Goal: Information Seeking & Learning: Learn about a topic

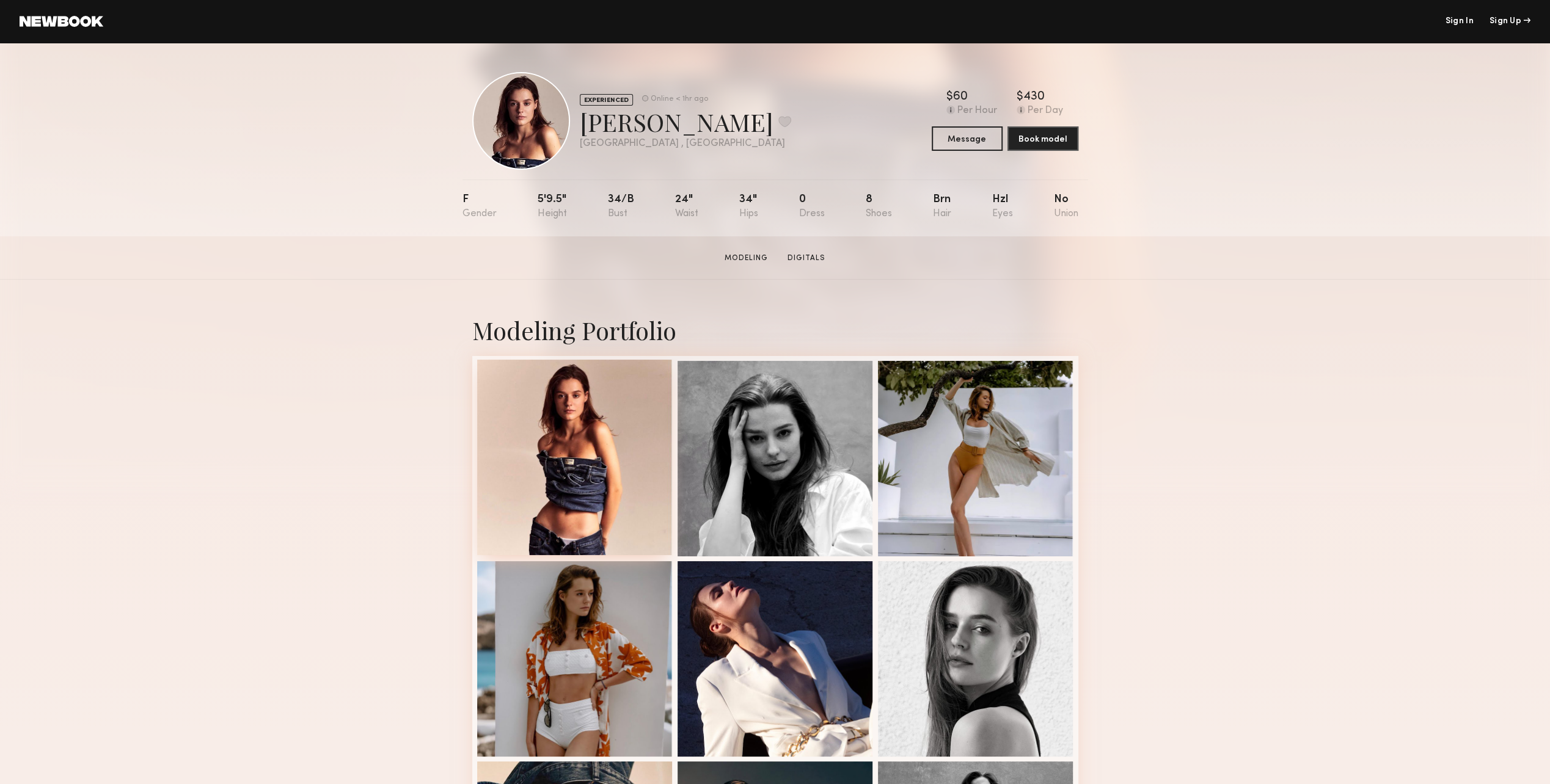
drag, startPoint x: 603, startPoint y: 481, endPoint x: 516, endPoint y: 420, distance: 106.3
click at [516, 420] on div at bounding box center [575, 456] width 195 height 195
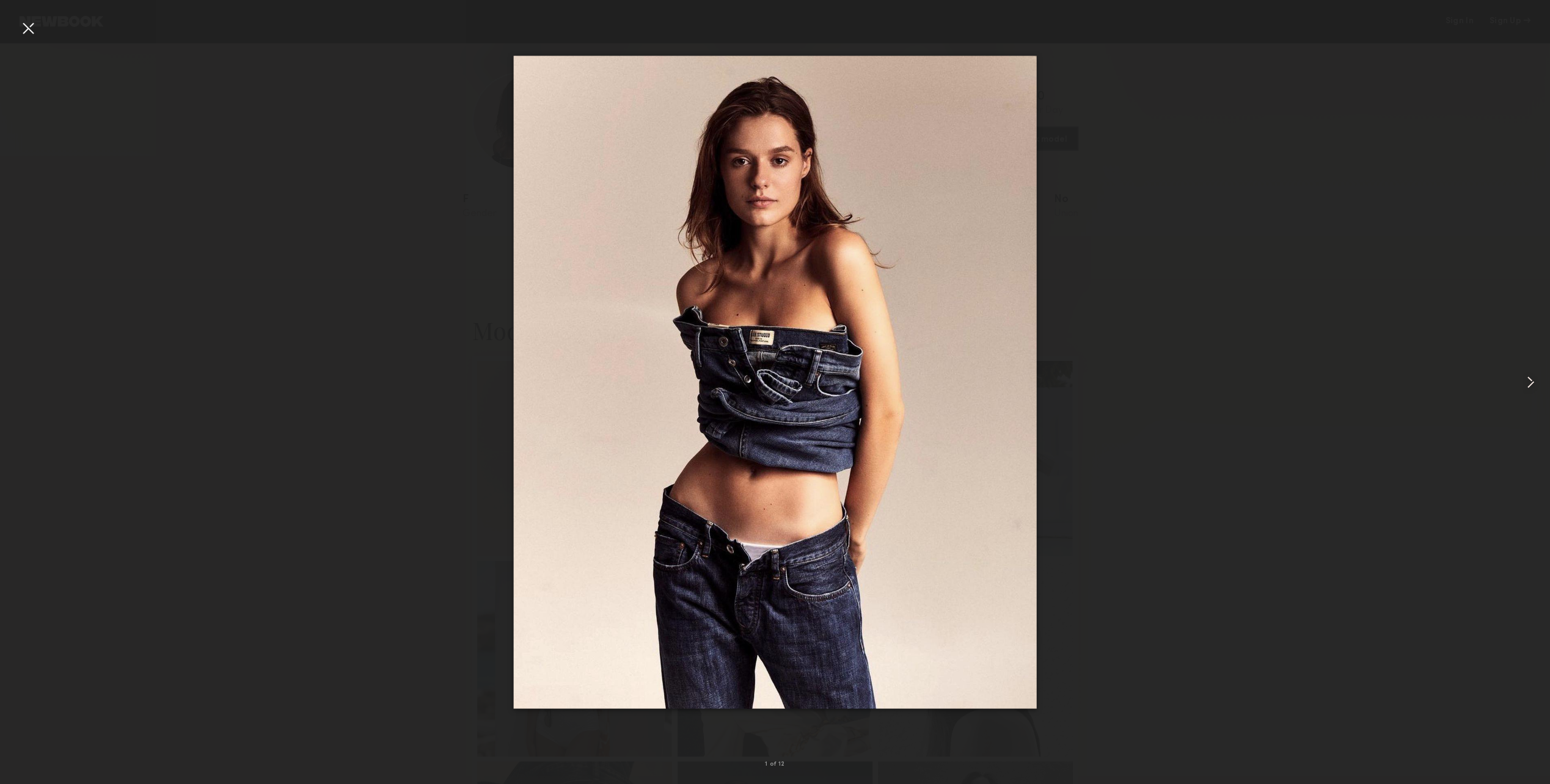
click at [1525, 395] on div at bounding box center [1520, 383] width 62 height 726
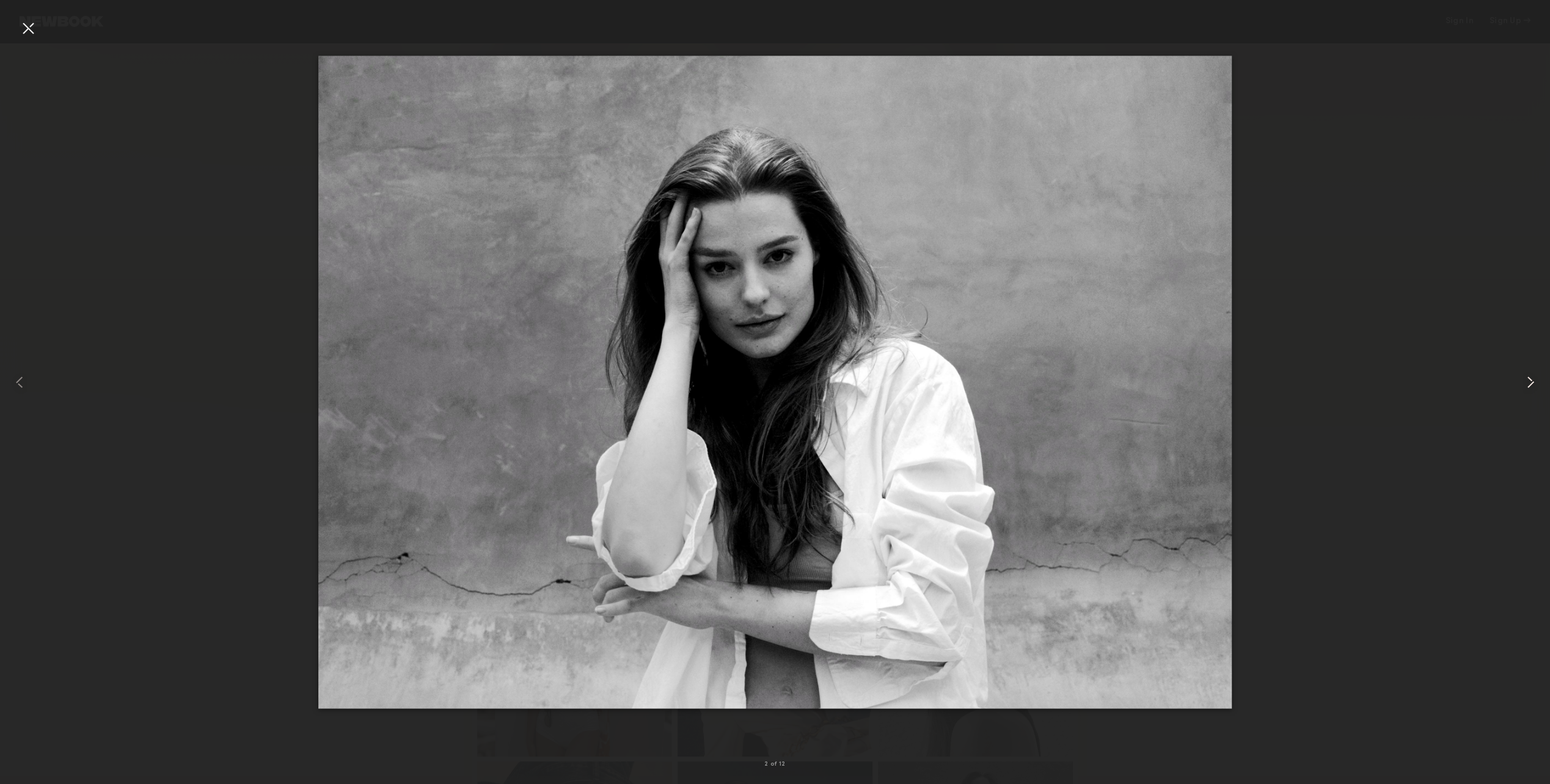
click at [1525, 395] on div at bounding box center [1520, 383] width 62 height 726
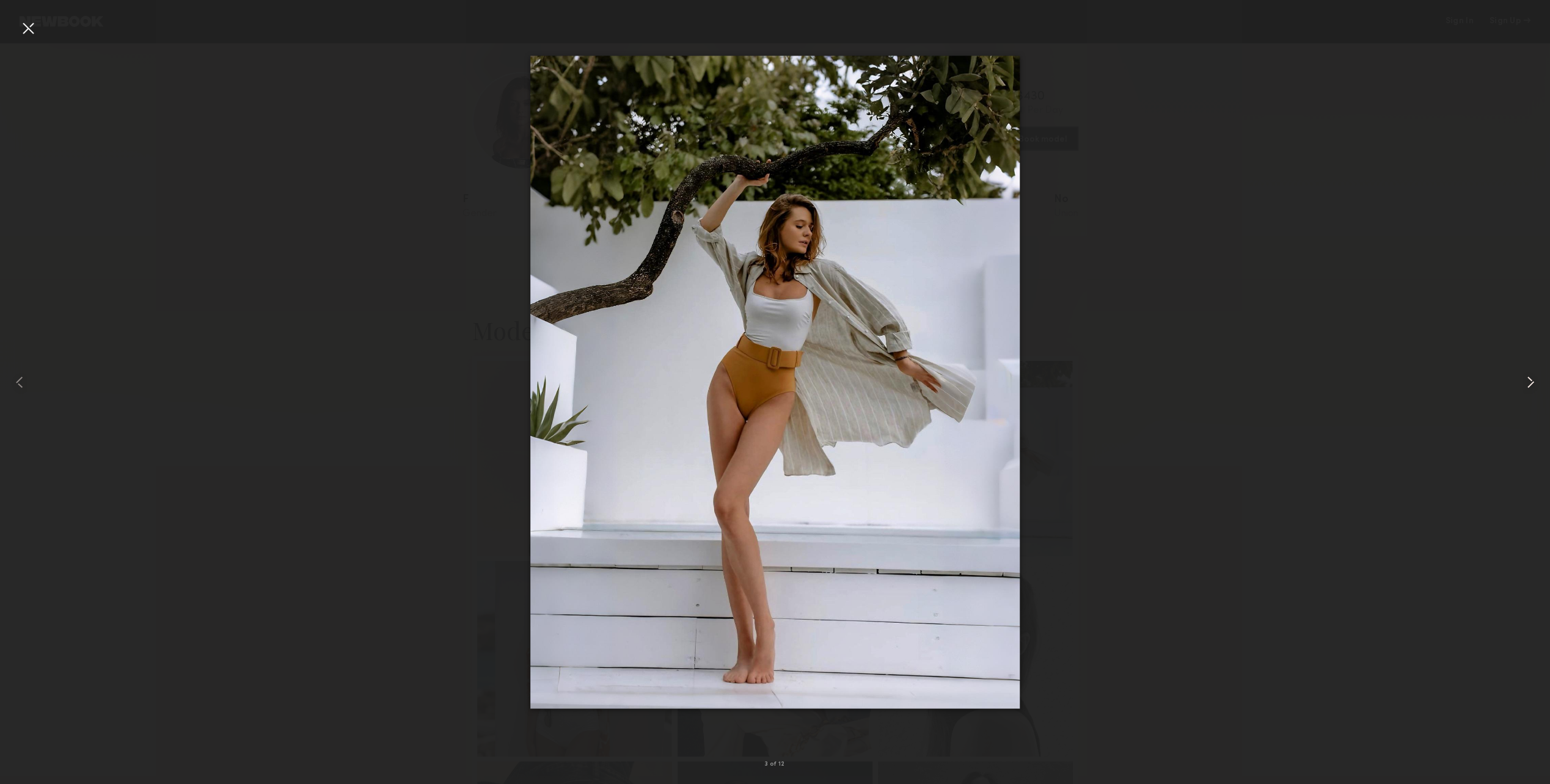
click at [1525, 395] on div at bounding box center [1520, 383] width 62 height 726
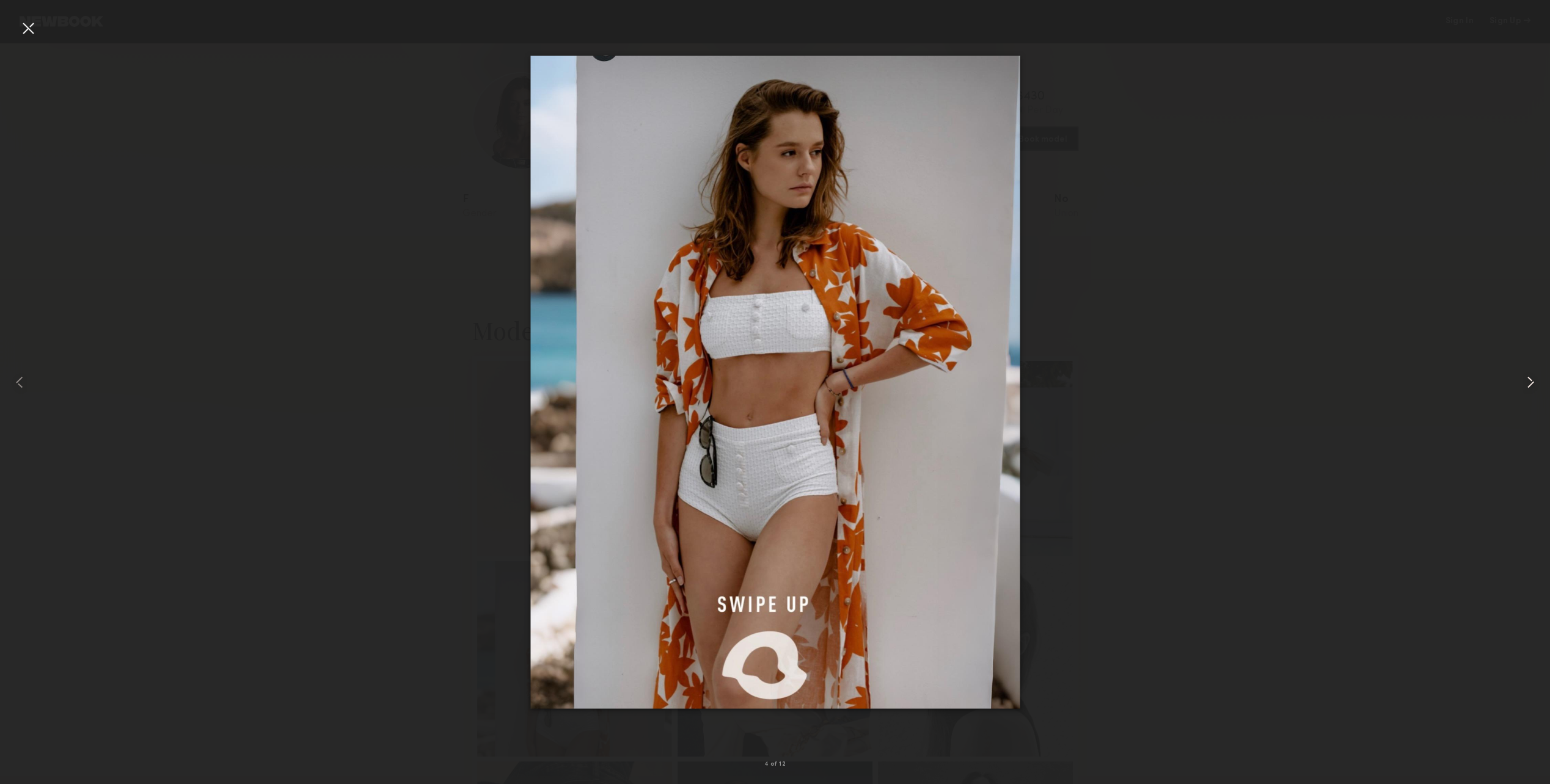
click at [1525, 395] on div at bounding box center [1520, 383] width 62 height 726
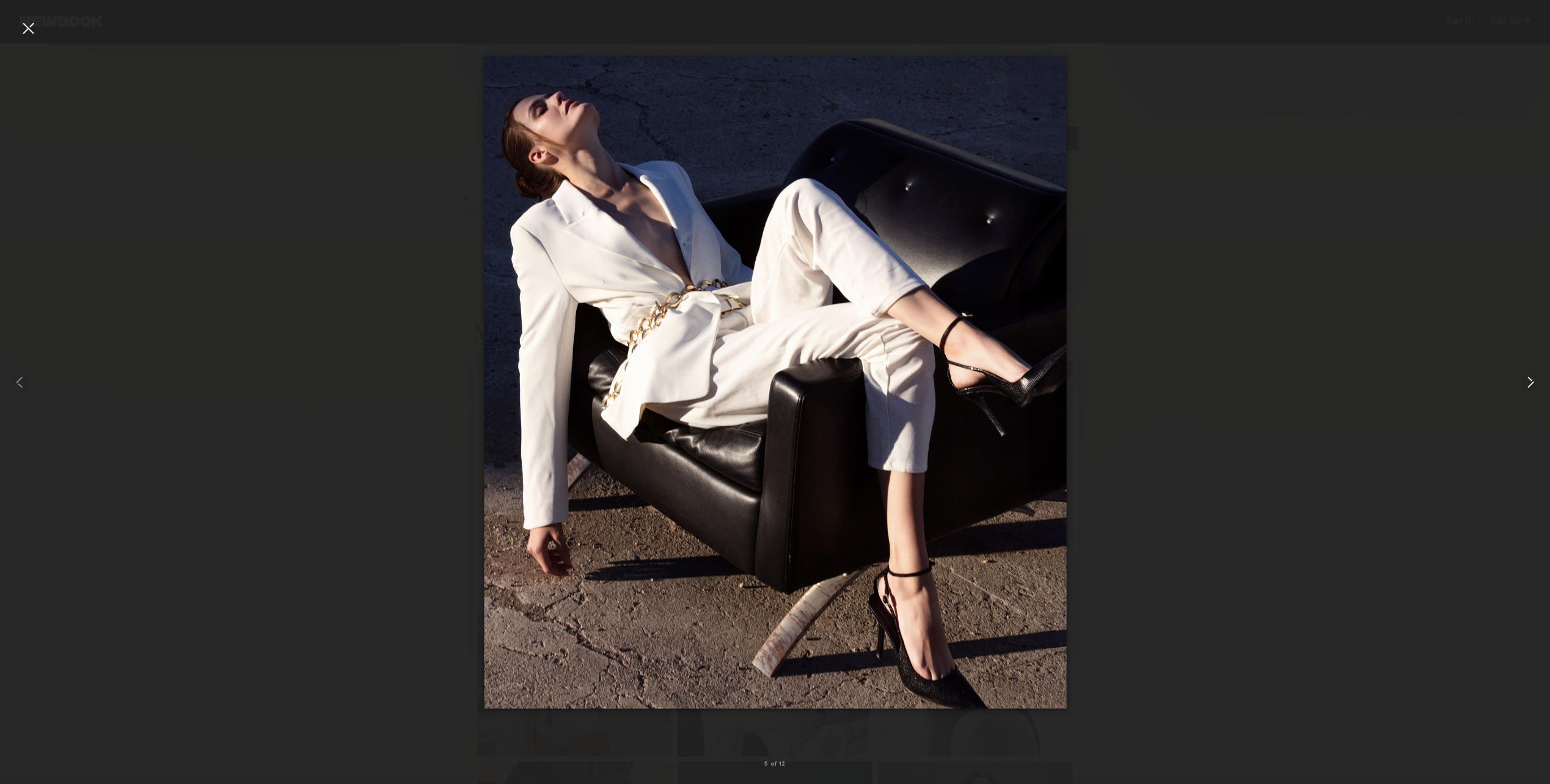
click at [1525, 395] on div at bounding box center [1520, 383] width 62 height 726
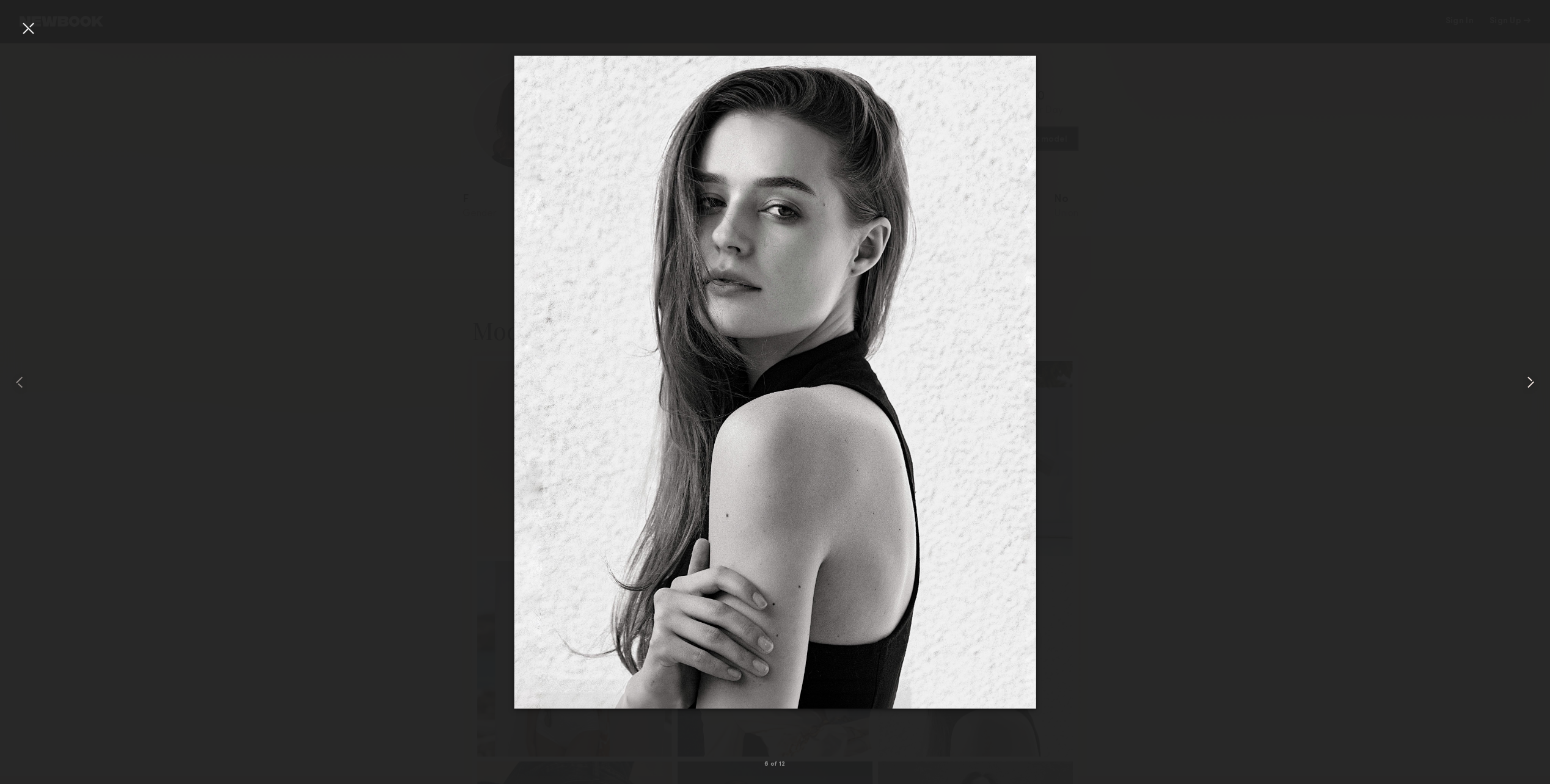
click at [1525, 395] on div at bounding box center [1520, 383] width 62 height 726
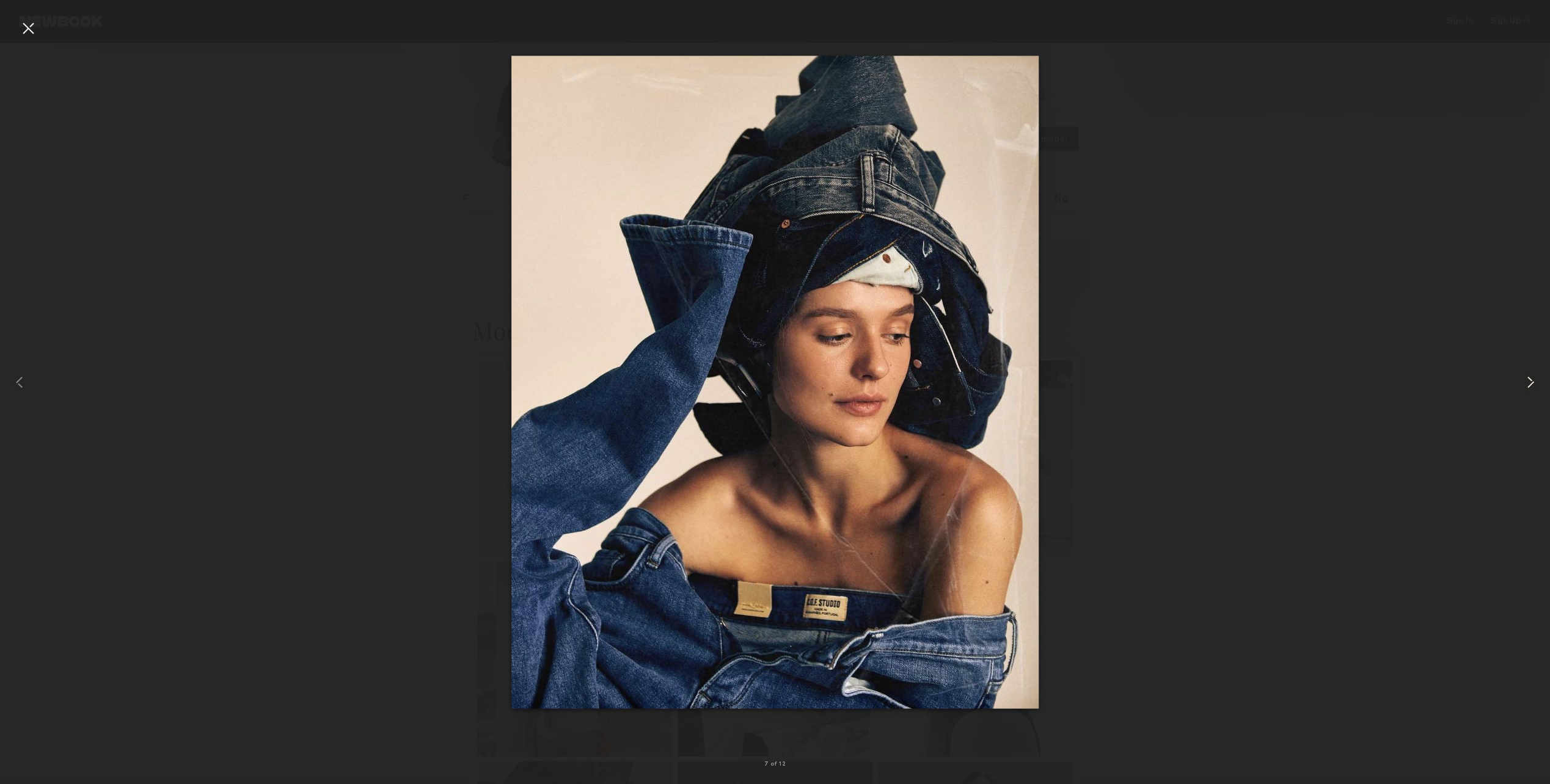
click at [1525, 395] on div at bounding box center [1520, 383] width 62 height 726
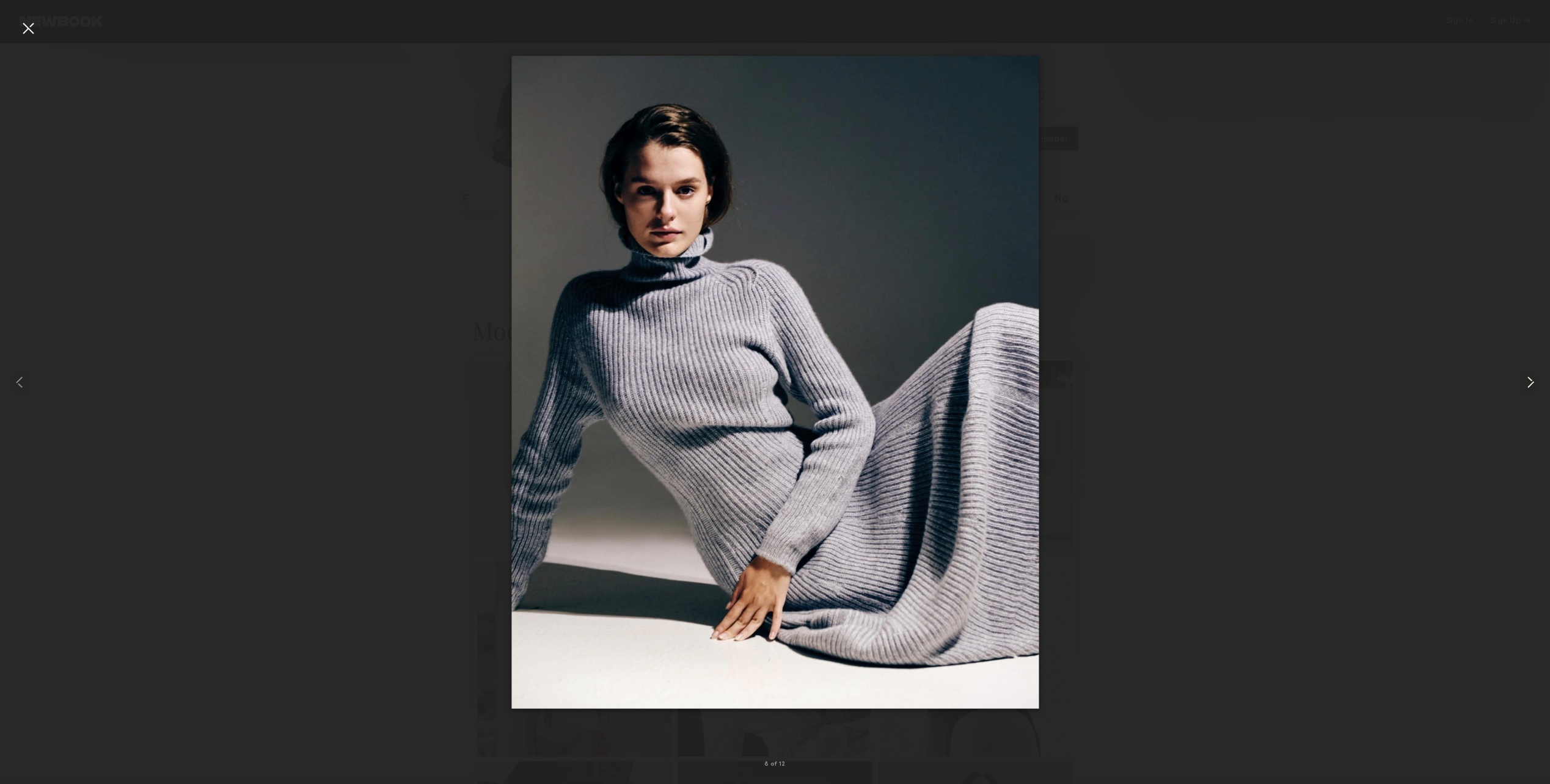
click at [1525, 395] on div at bounding box center [1520, 383] width 62 height 726
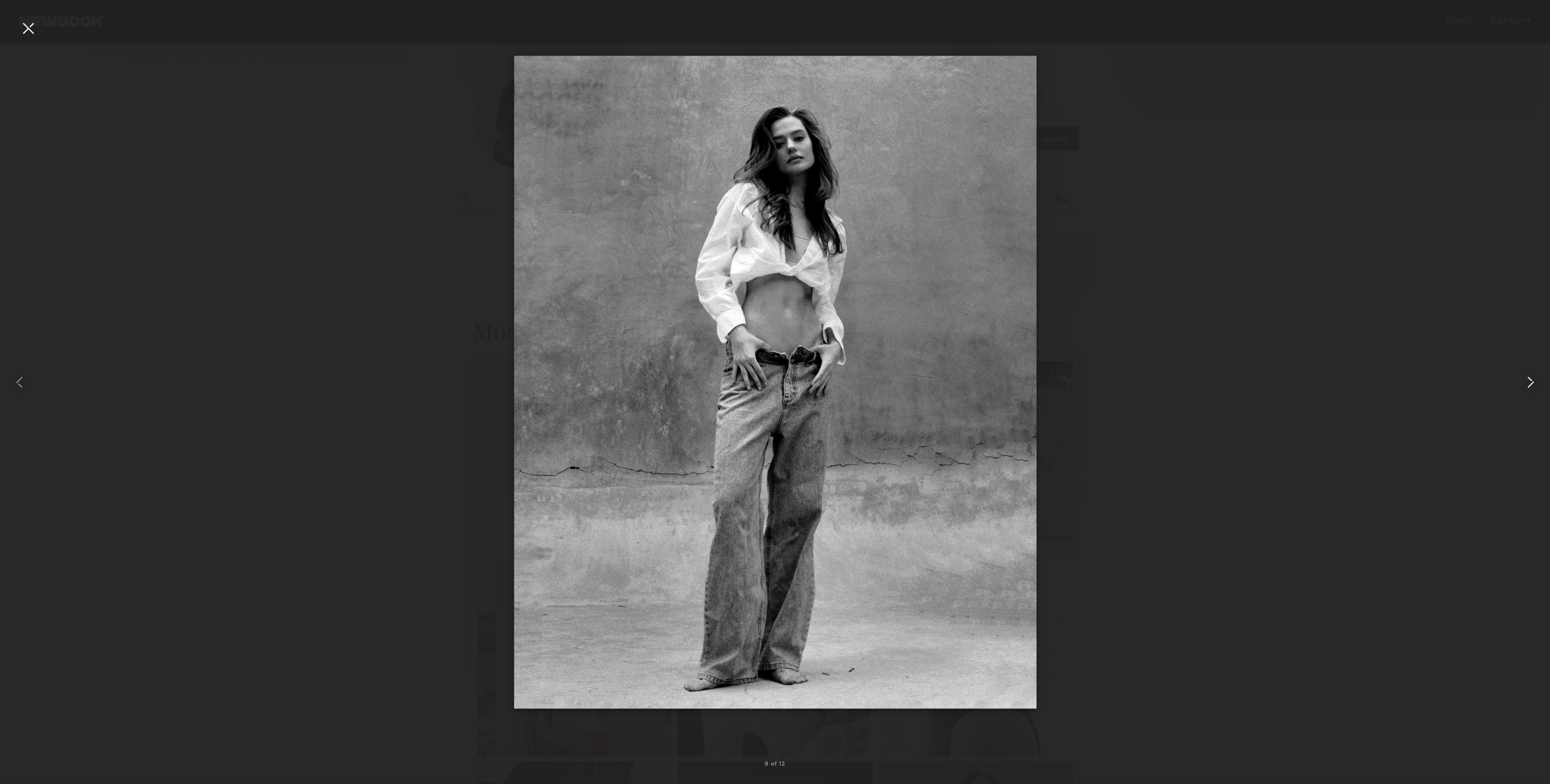
click at [1525, 395] on div at bounding box center [1520, 383] width 62 height 726
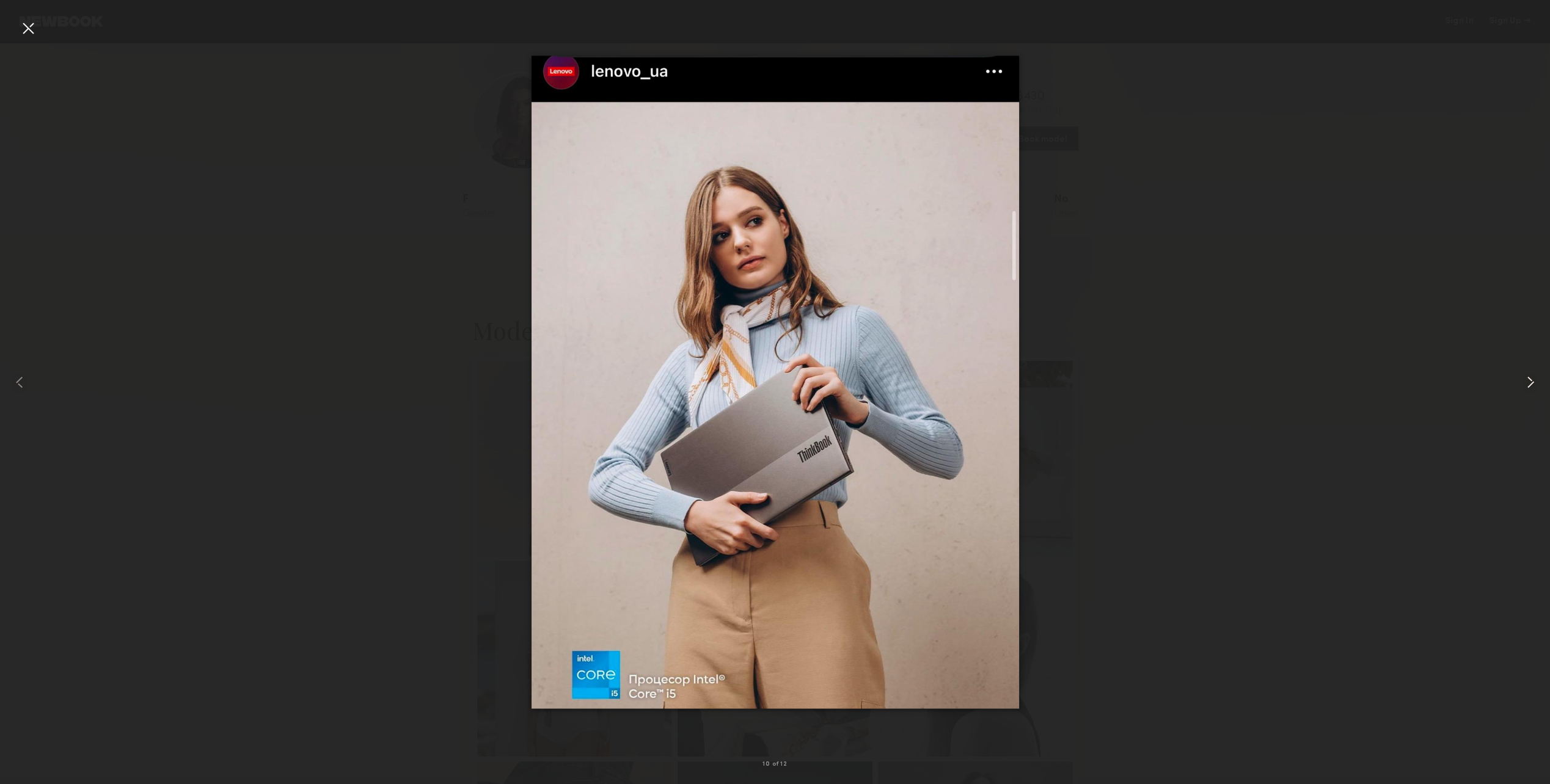
click at [1525, 395] on div at bounding box center [1520, 383] width 62 height 726
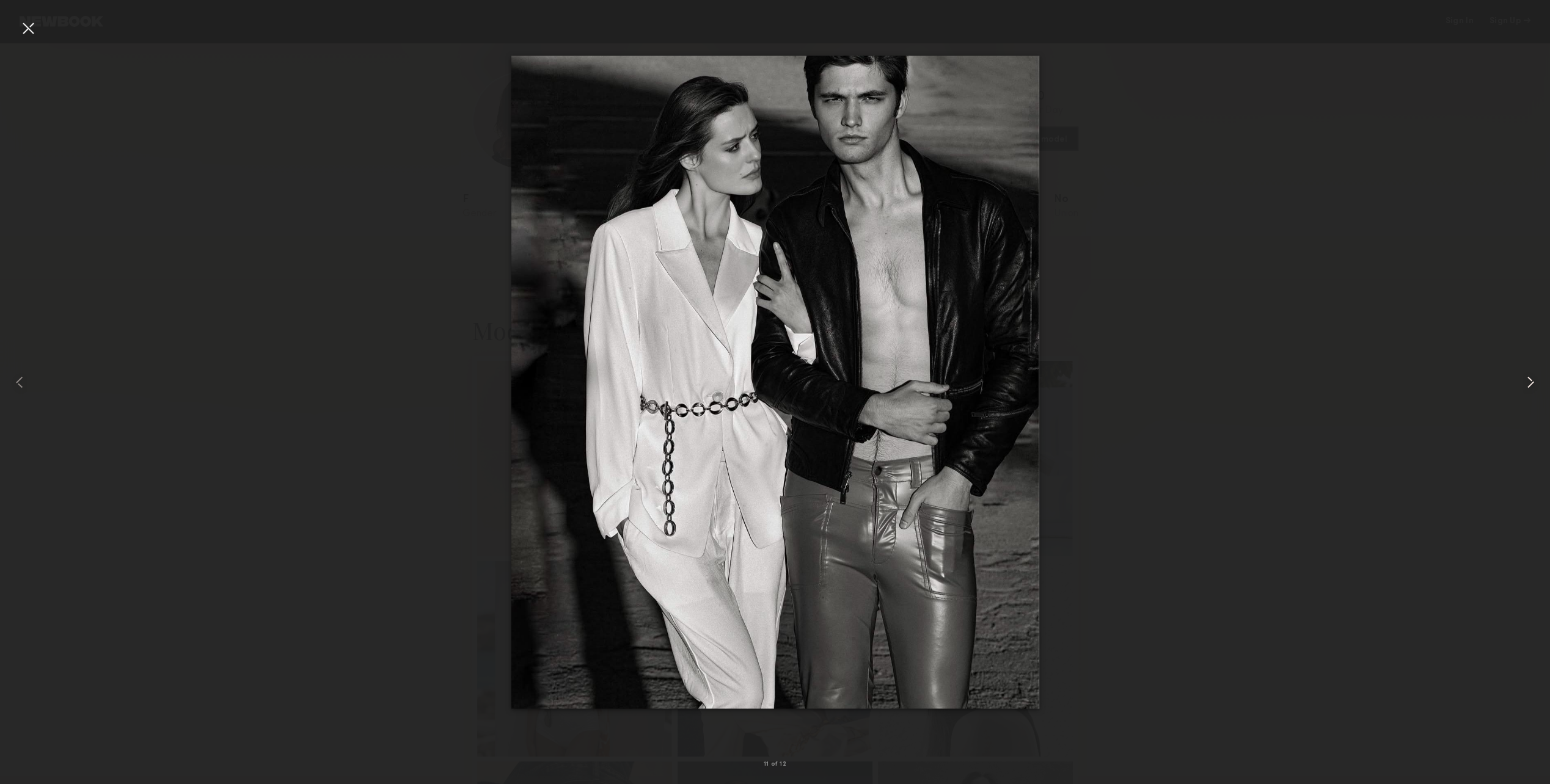
click at [1525, 395] on div at bounding box center [1520, 383] width 62 height 726
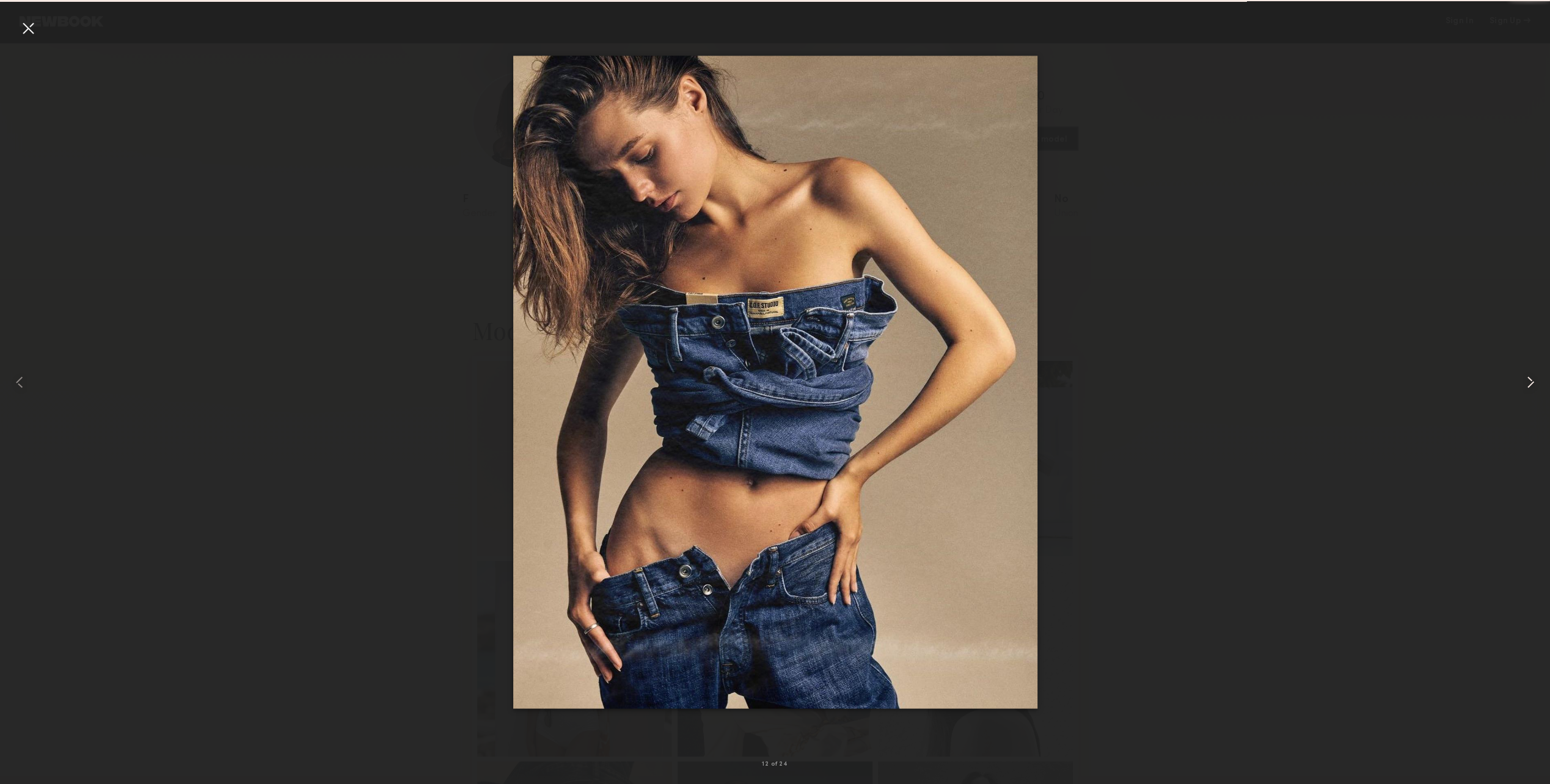
click at [1525, 395] on div at bounding box center [1520, 383] width 62 height 726
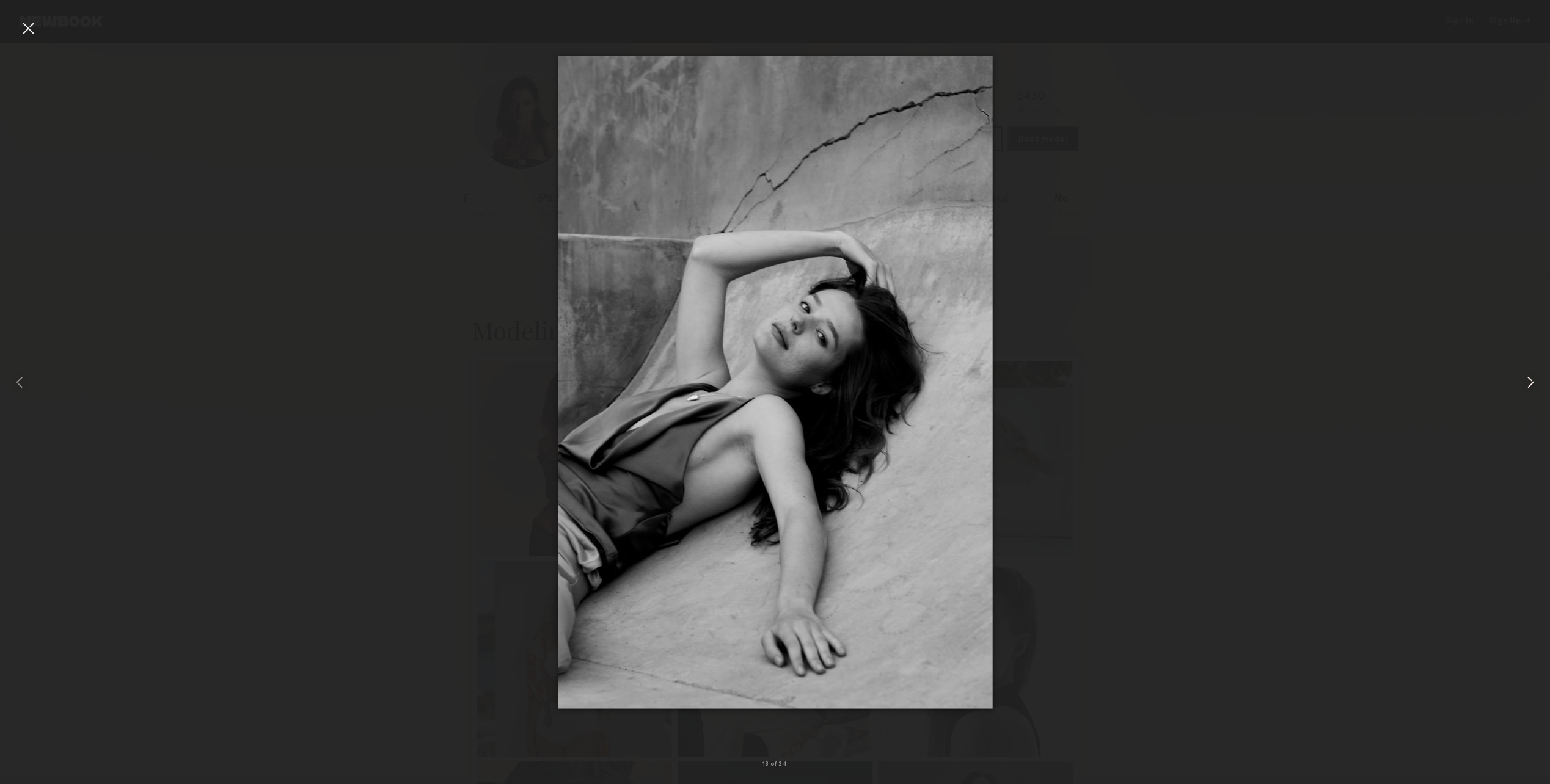
click at [1525, 395] on div at bounding box center [1520, 383] width 62 height 726
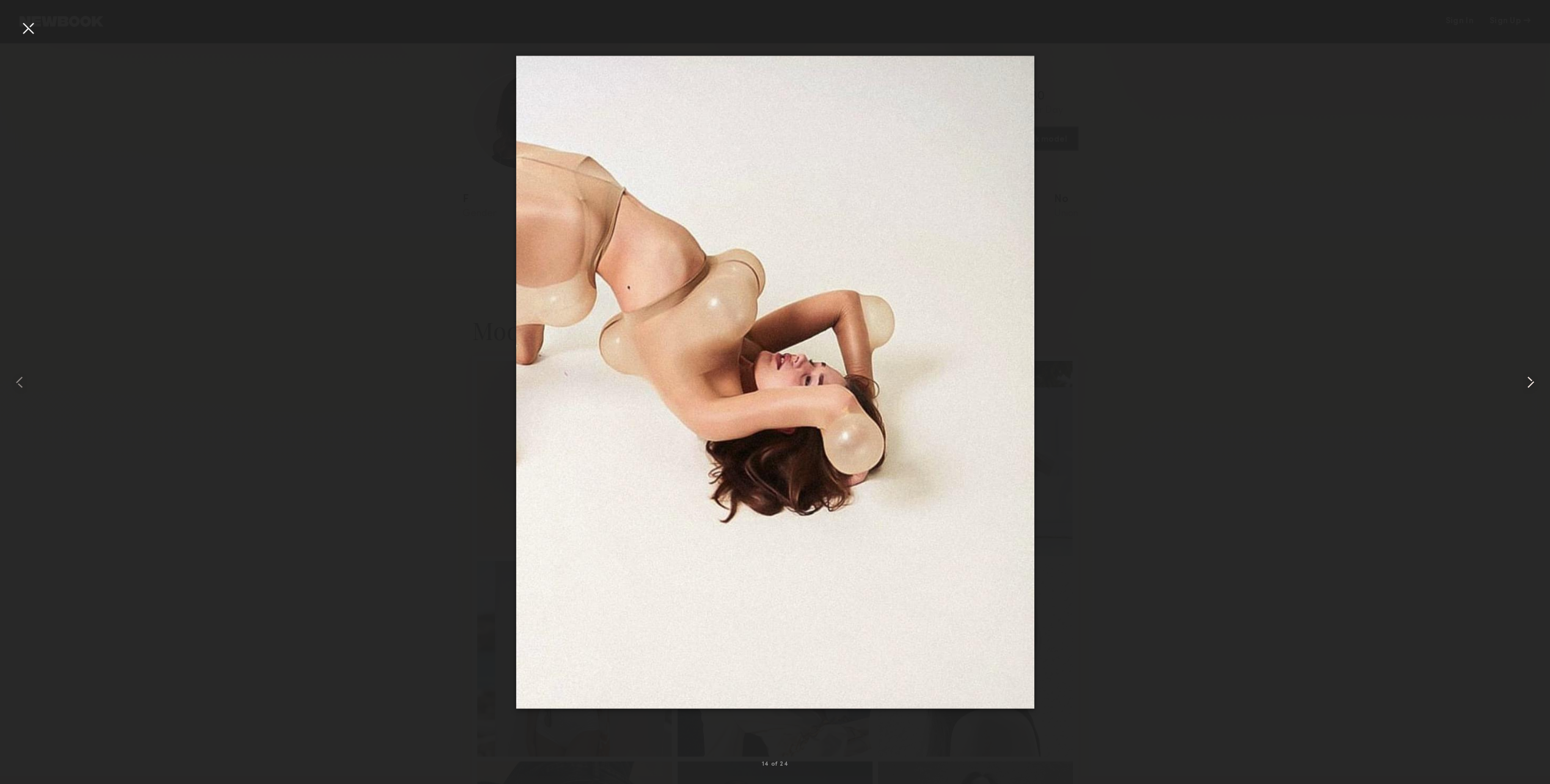
click at [1525, 395] on div at bounding box center [1520, 383] width 62 height 726
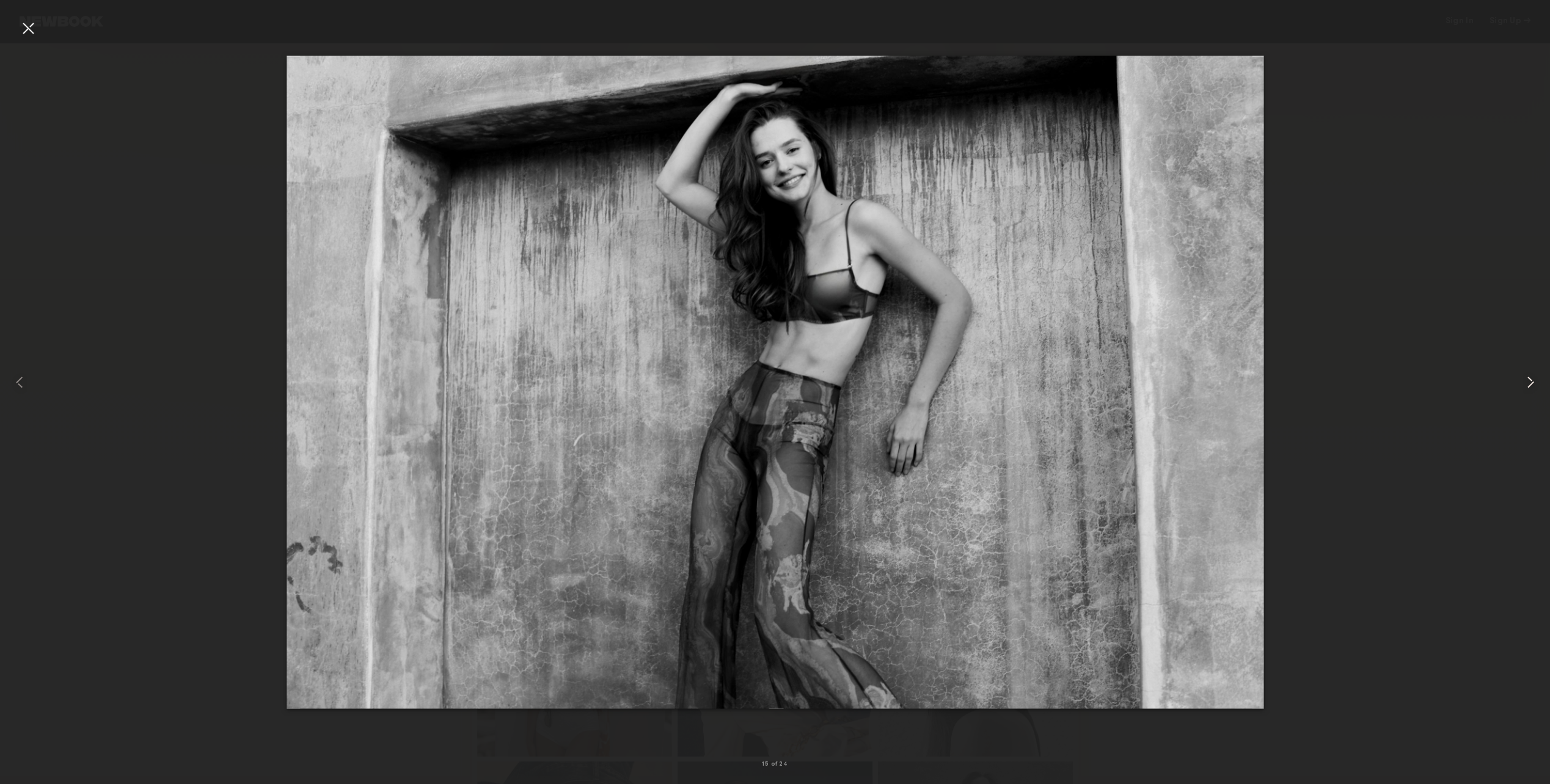
click at [1525, 395] on div at bounding box center [1520, 383] width 62 height 726
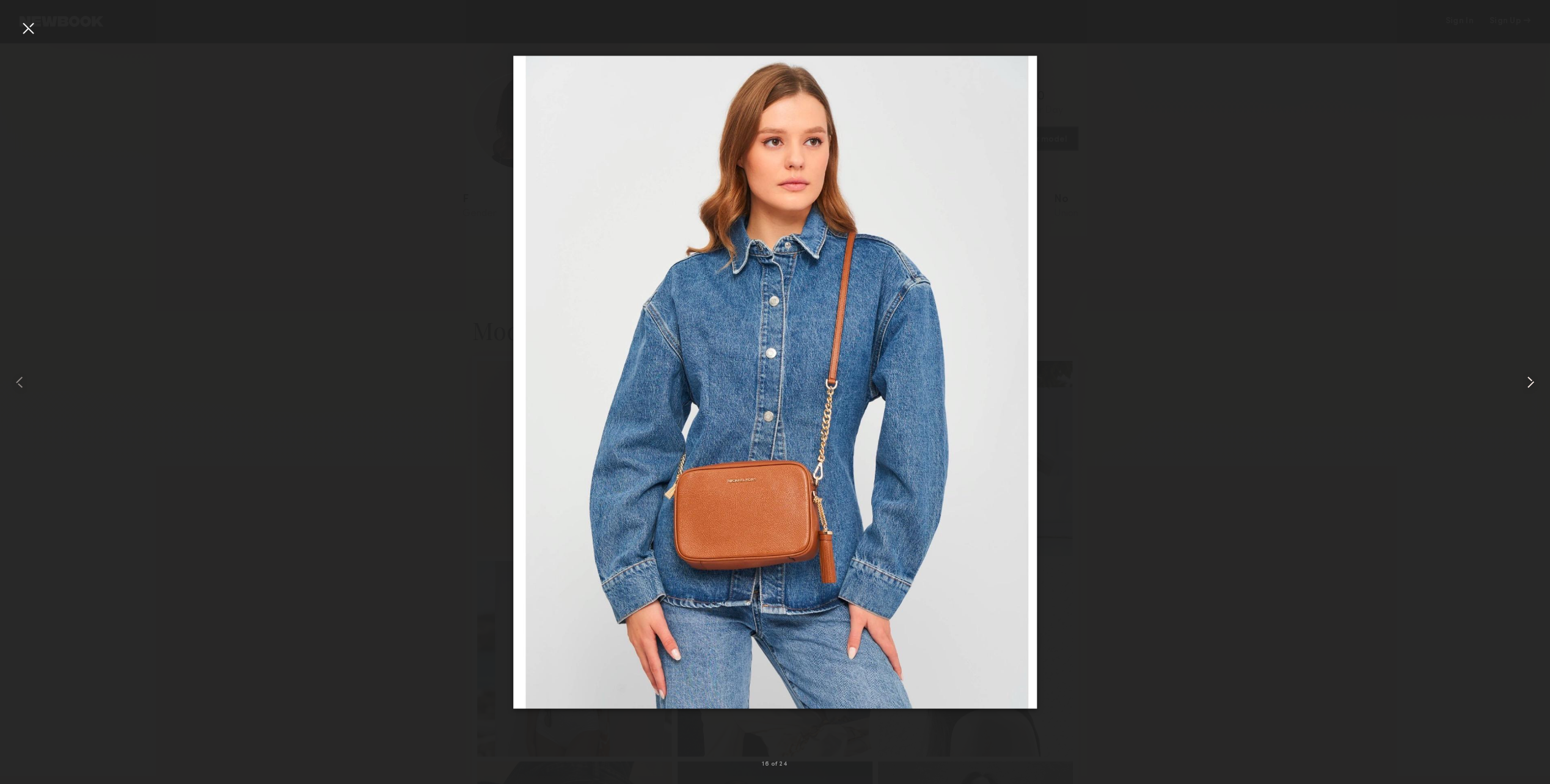
click at [1525, 395] on div at bounding box center [1520, 383] width 62 height 726
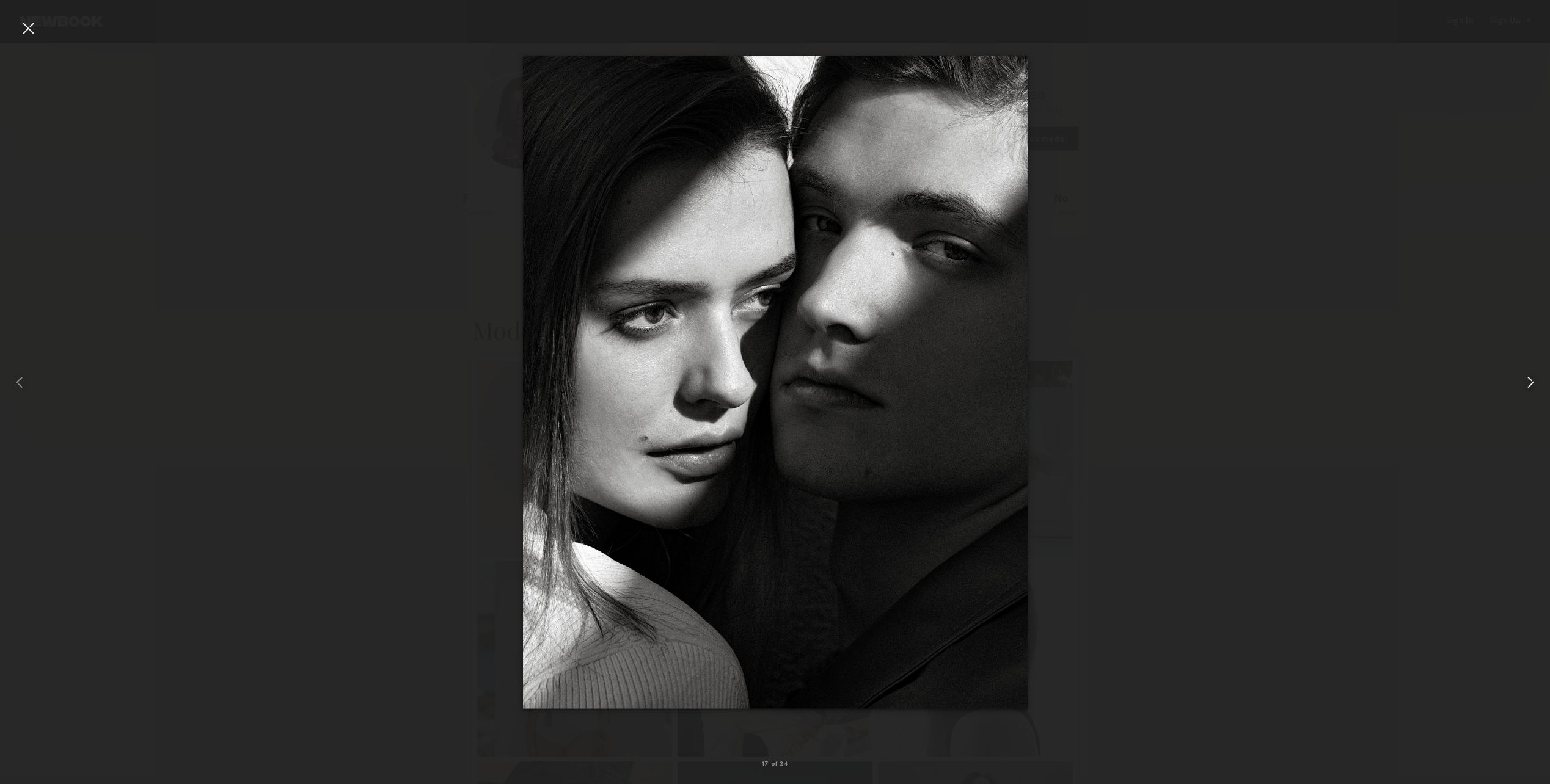
click at [1525, 395] on div at bounding box center [1520, 383] width 62 height 726
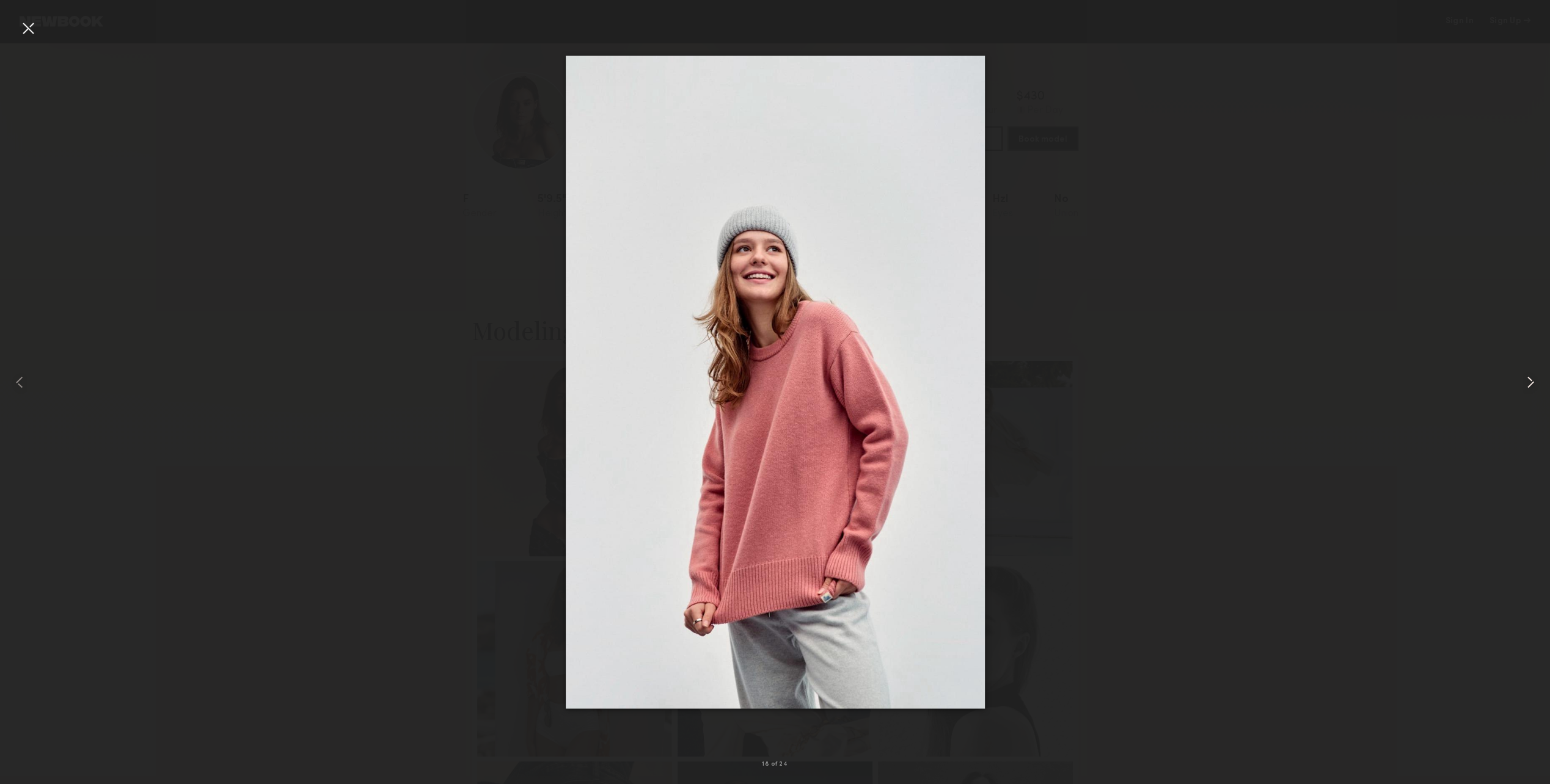
click at [1525, 395] on div at bounding box center [1520, 383] width 62 height 726
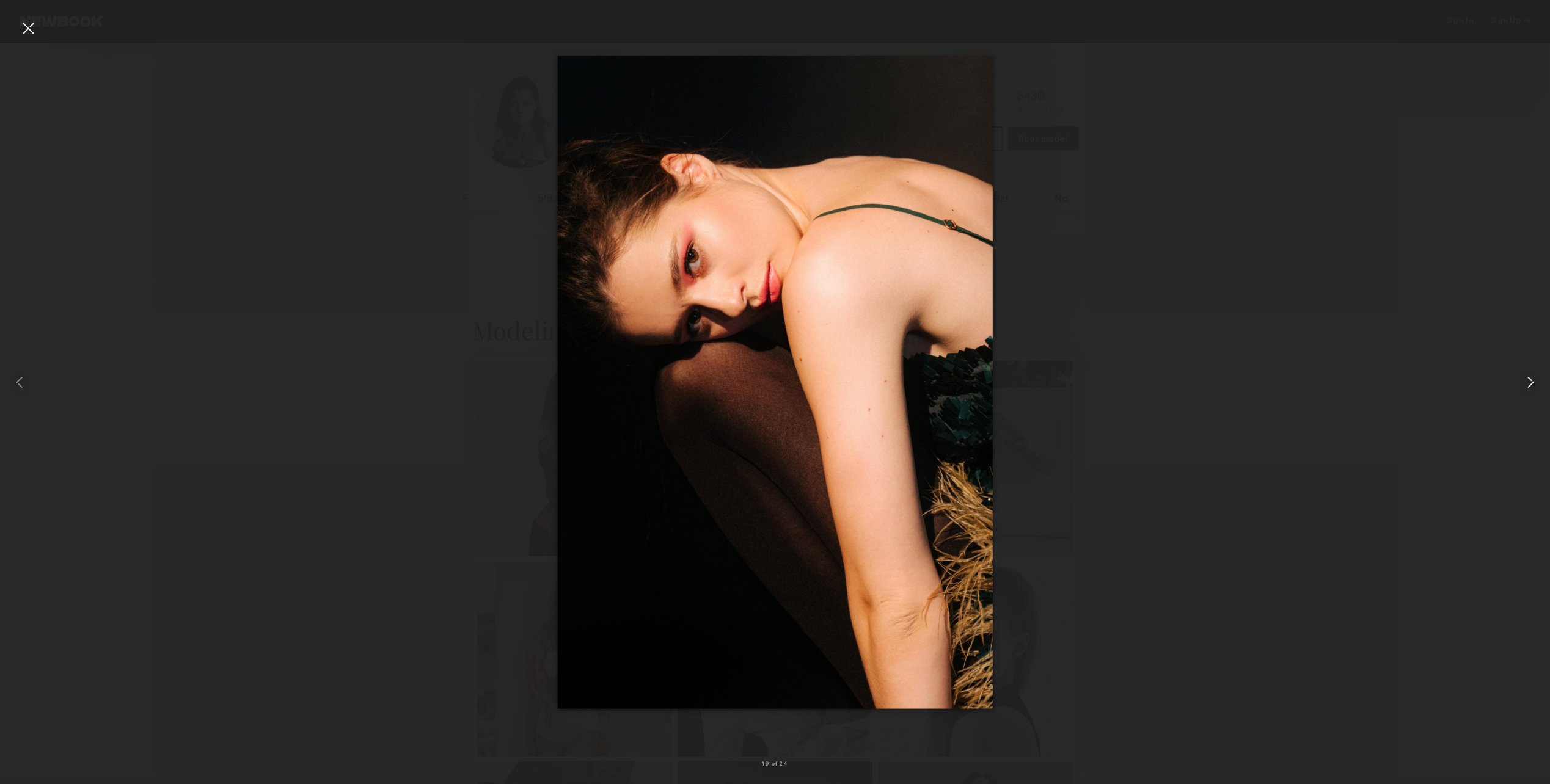
click at [1525, 395] on div at bounding box center [1520, 383] width 62 height 726
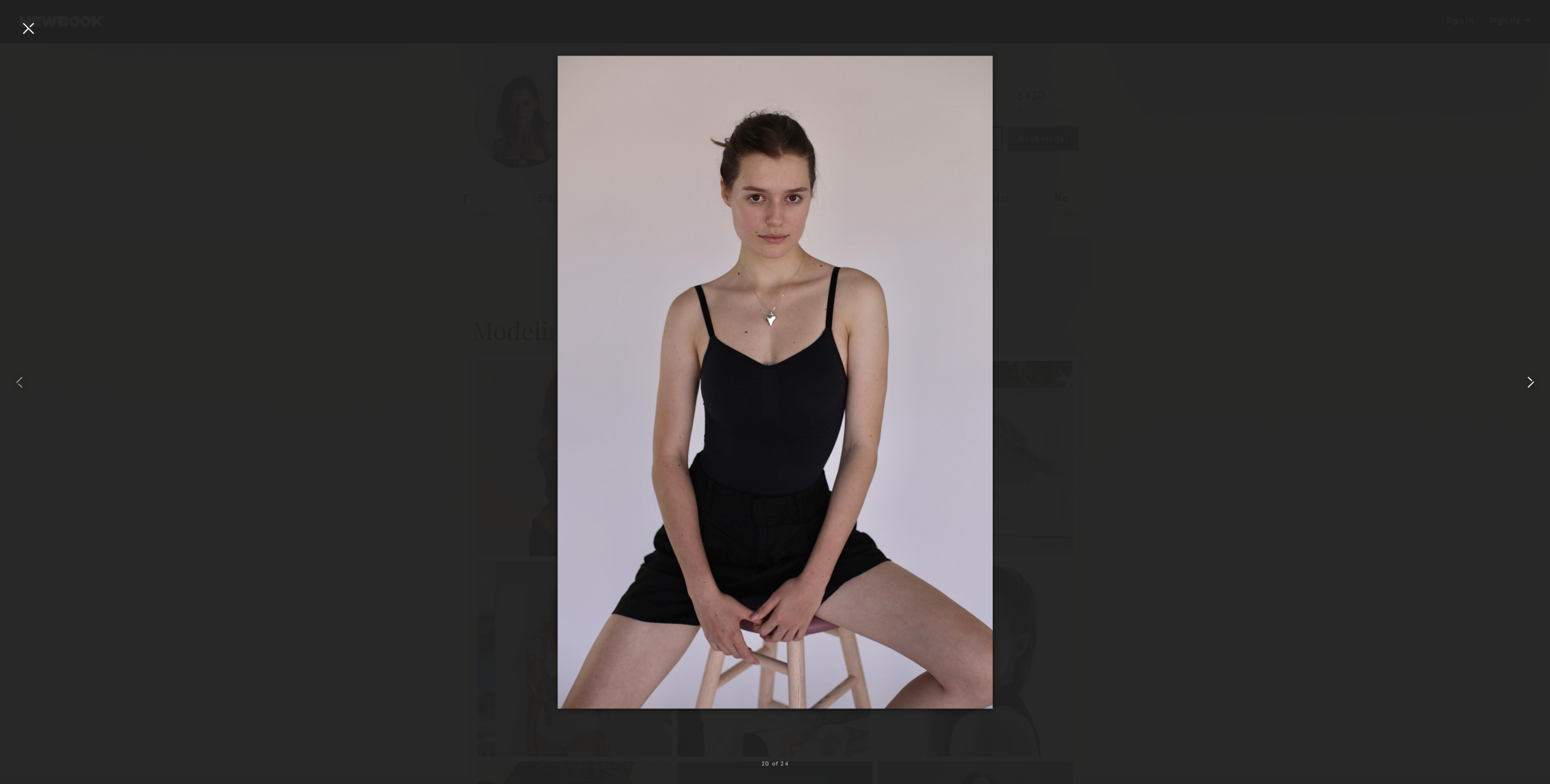
click at [1525, 395] on div at bounding box center [1520, 383] width 62 height 726
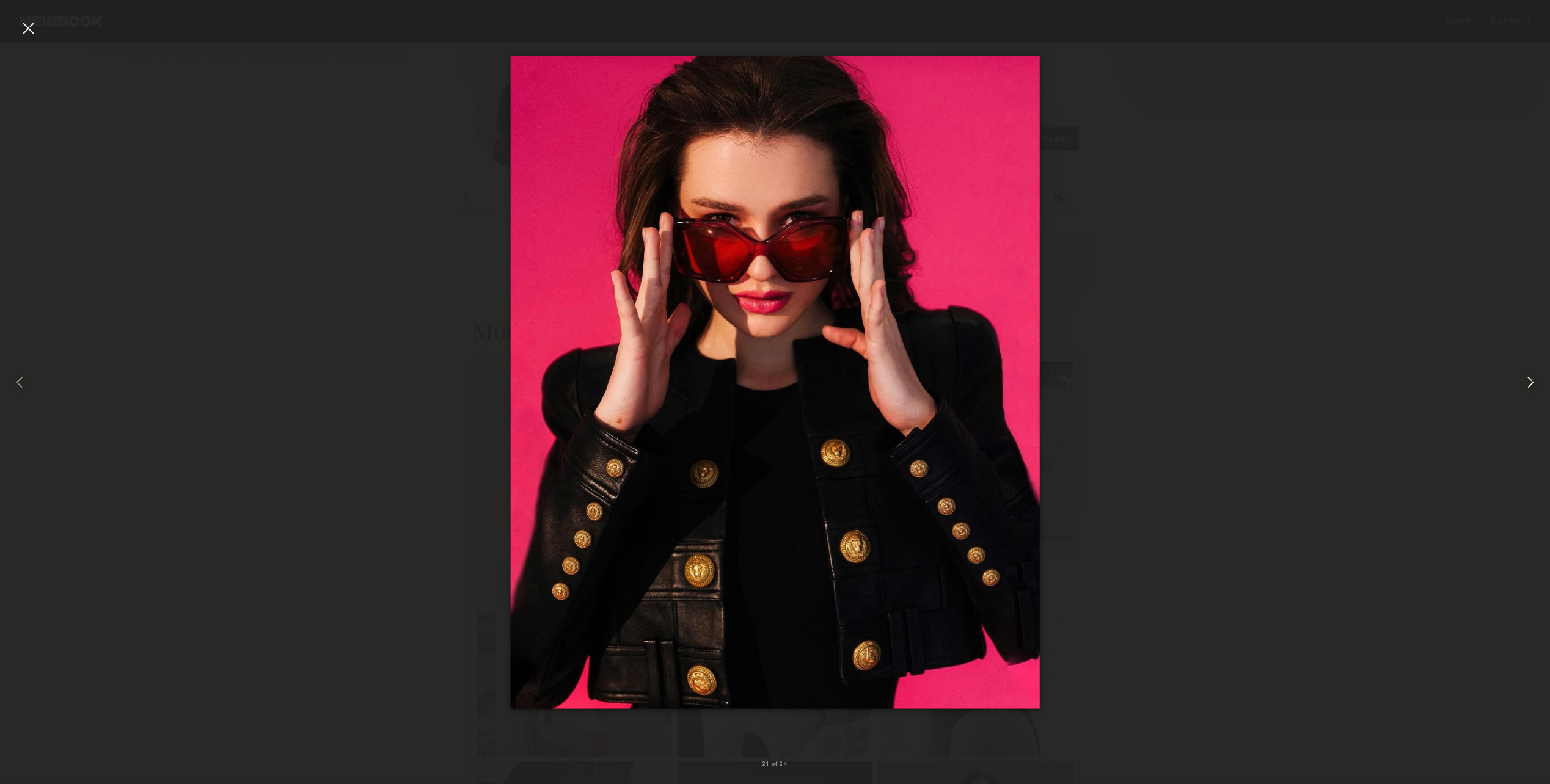
click at [1525, 395] on div at bounding box center [1520, 383] width 62 height 726
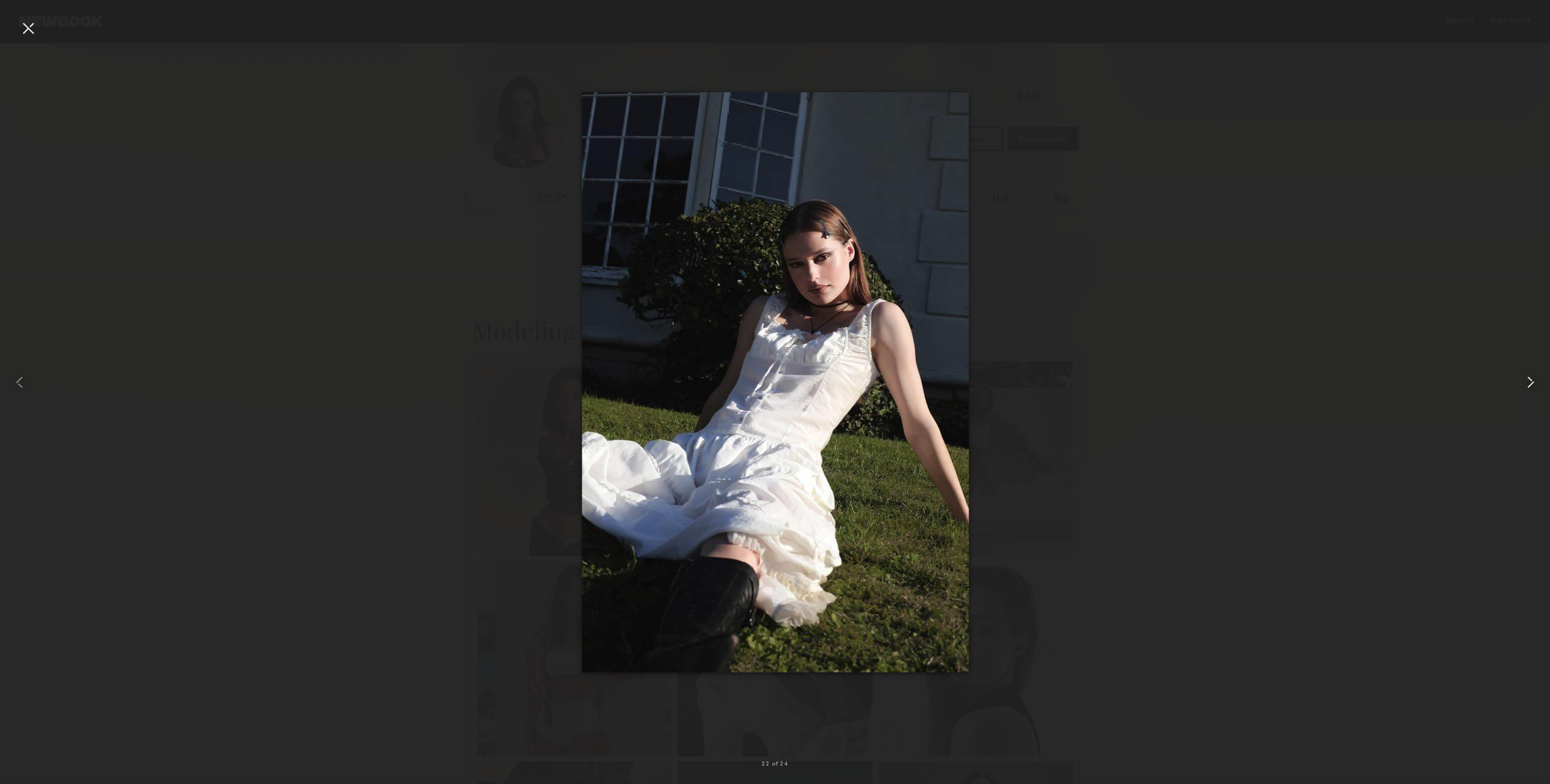
click at [1525, 395] on div at bounding box center [1520, 383] width 62 height 726
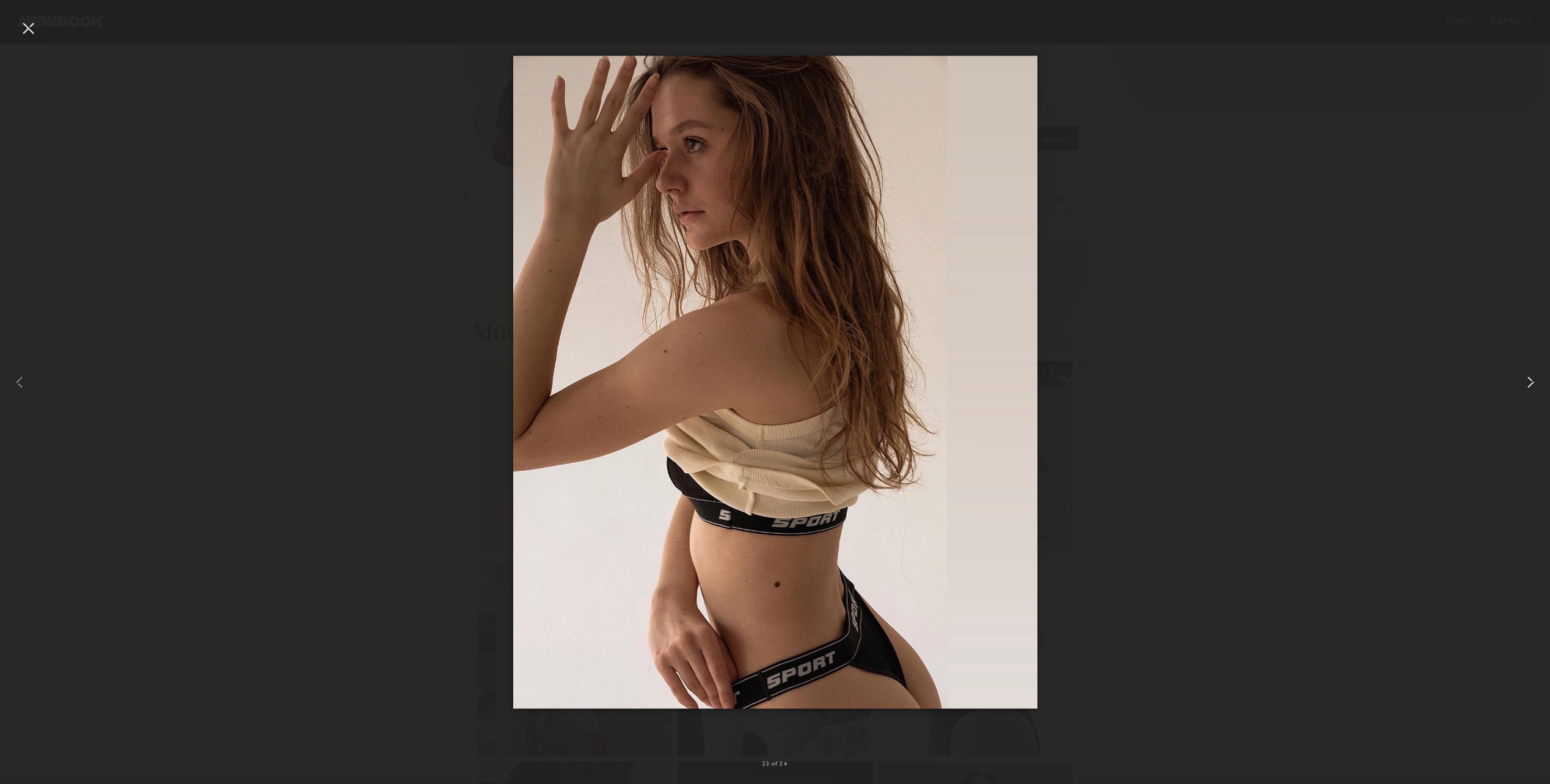
click at [1525, 395] on div at bounding box center [1520, 383] width 62 height 726
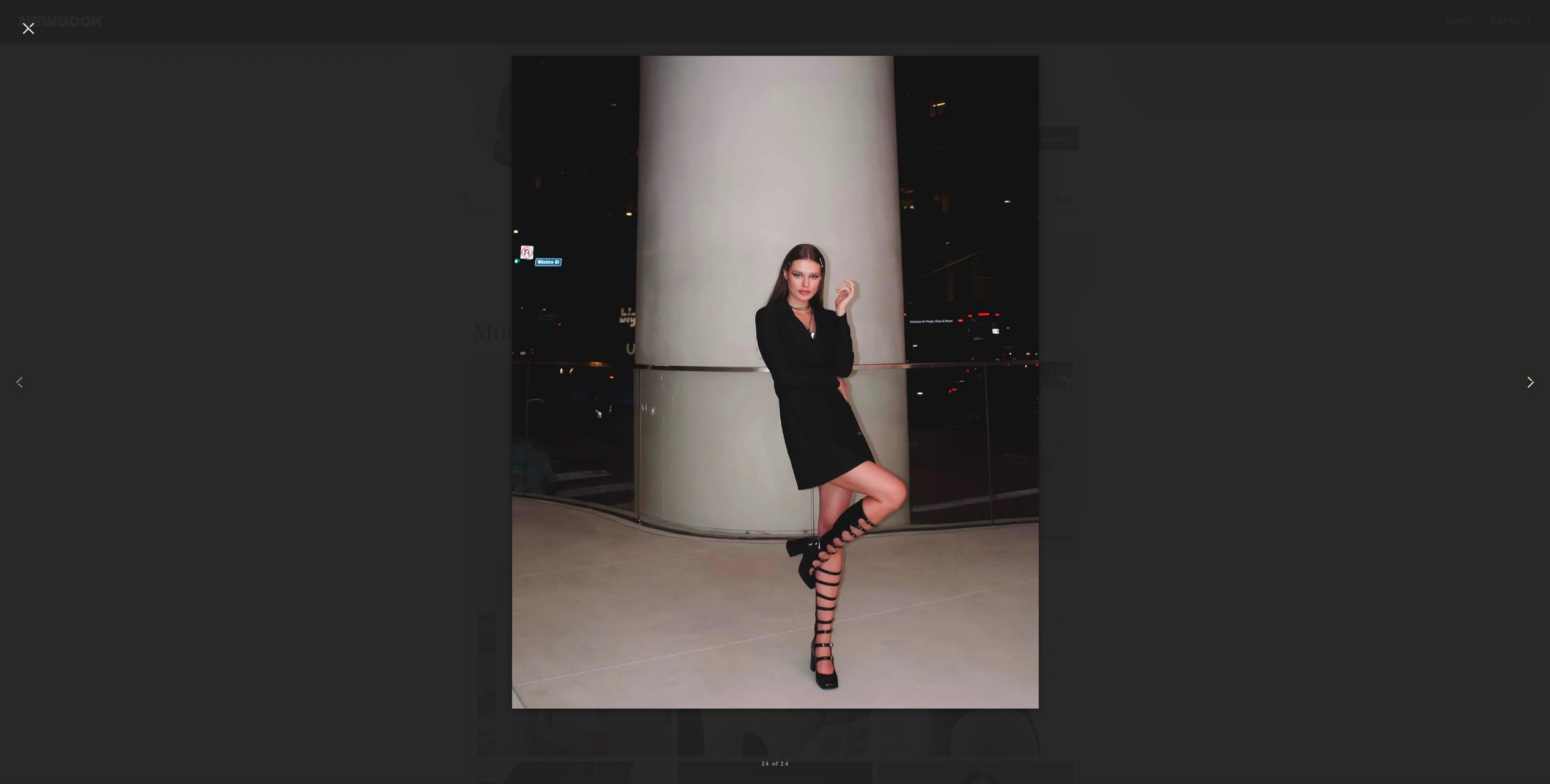
click at [1525, 395] on div at bounding box center [1520, 383] width 62 height 726
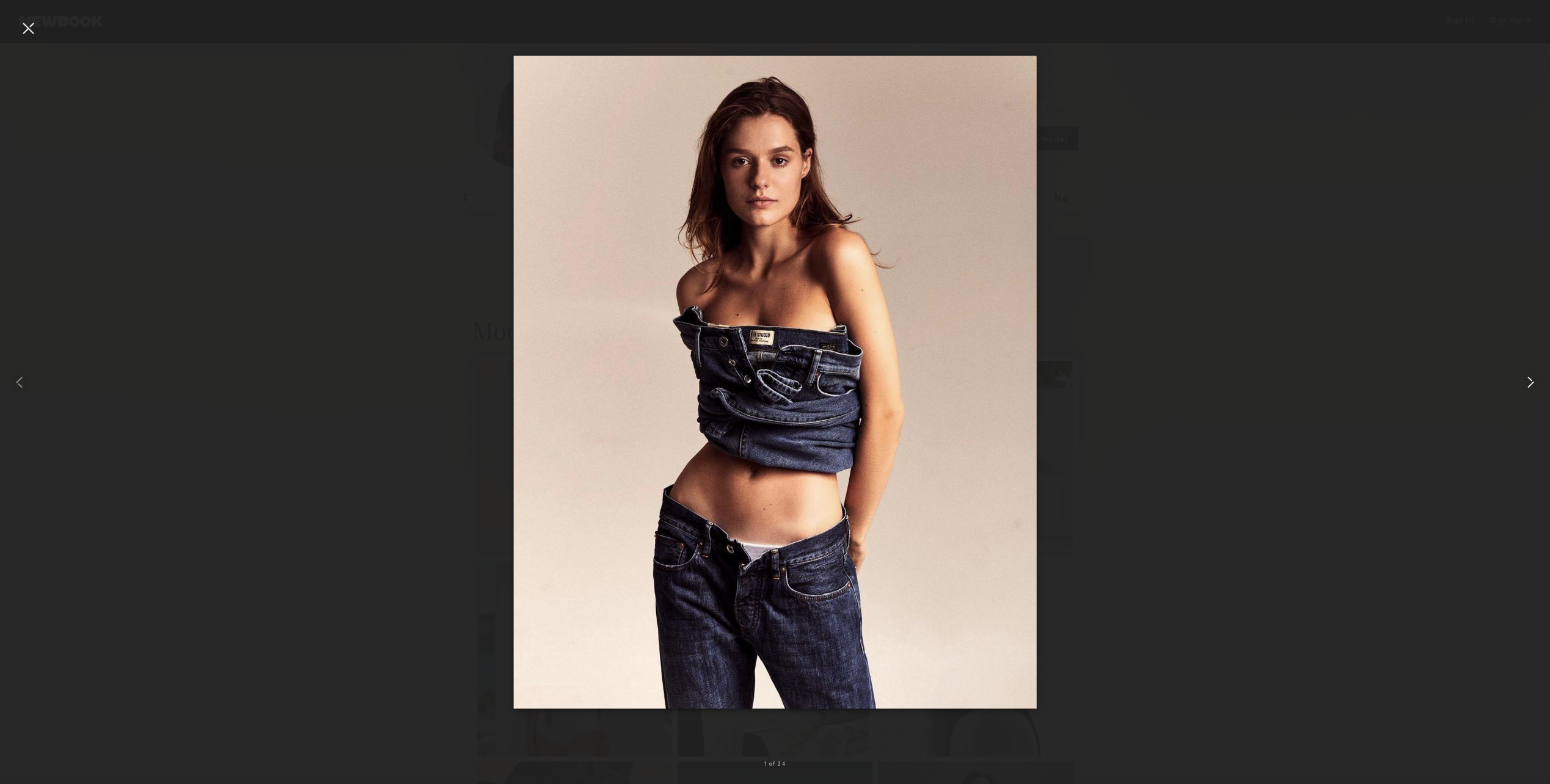
click at [1525, 395] on div at bounding box center [1520, 383] width 62 height 726
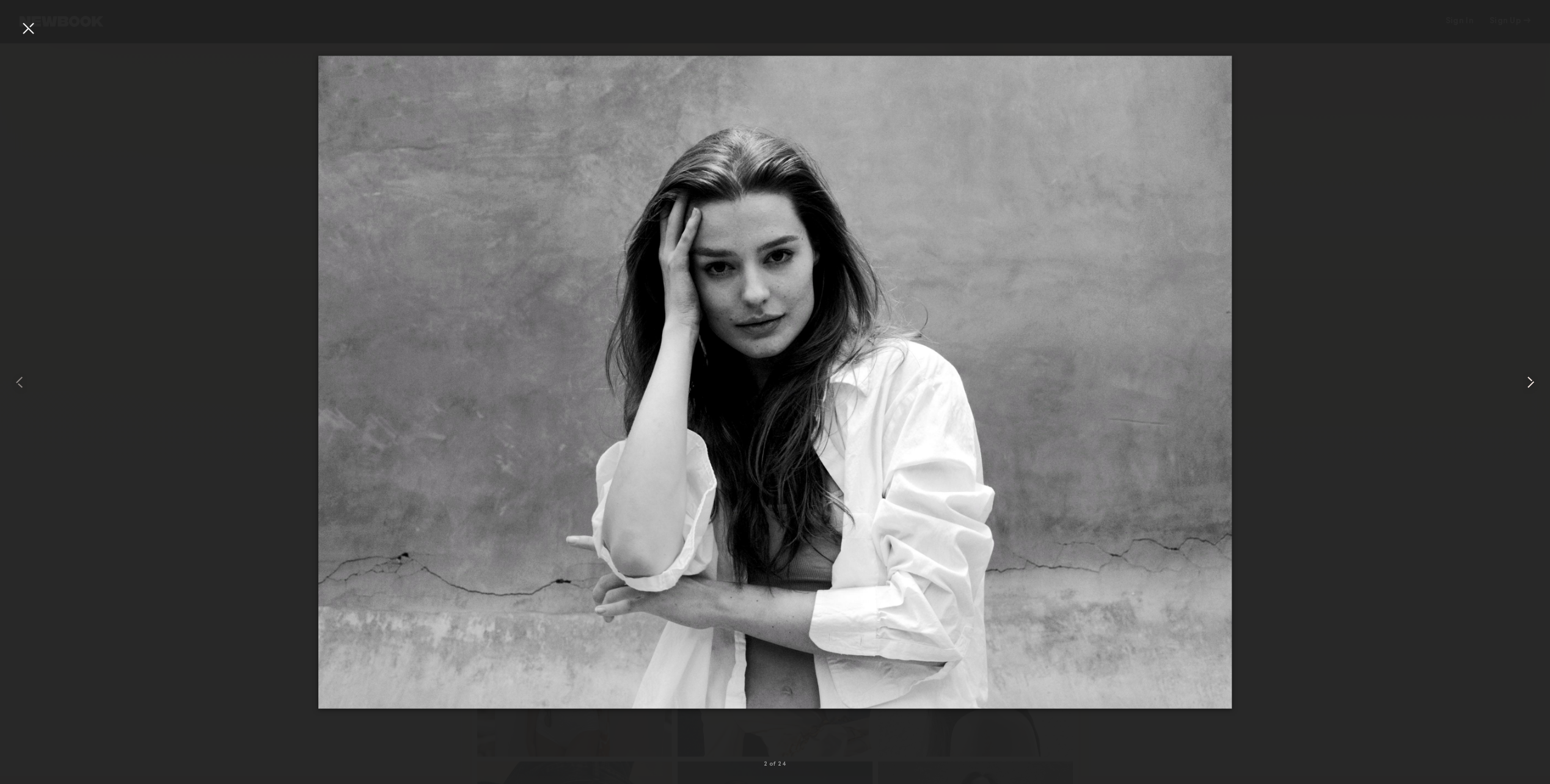
click at [1525, 395] on div at bounding box center [1520, 383] width 62 height 726
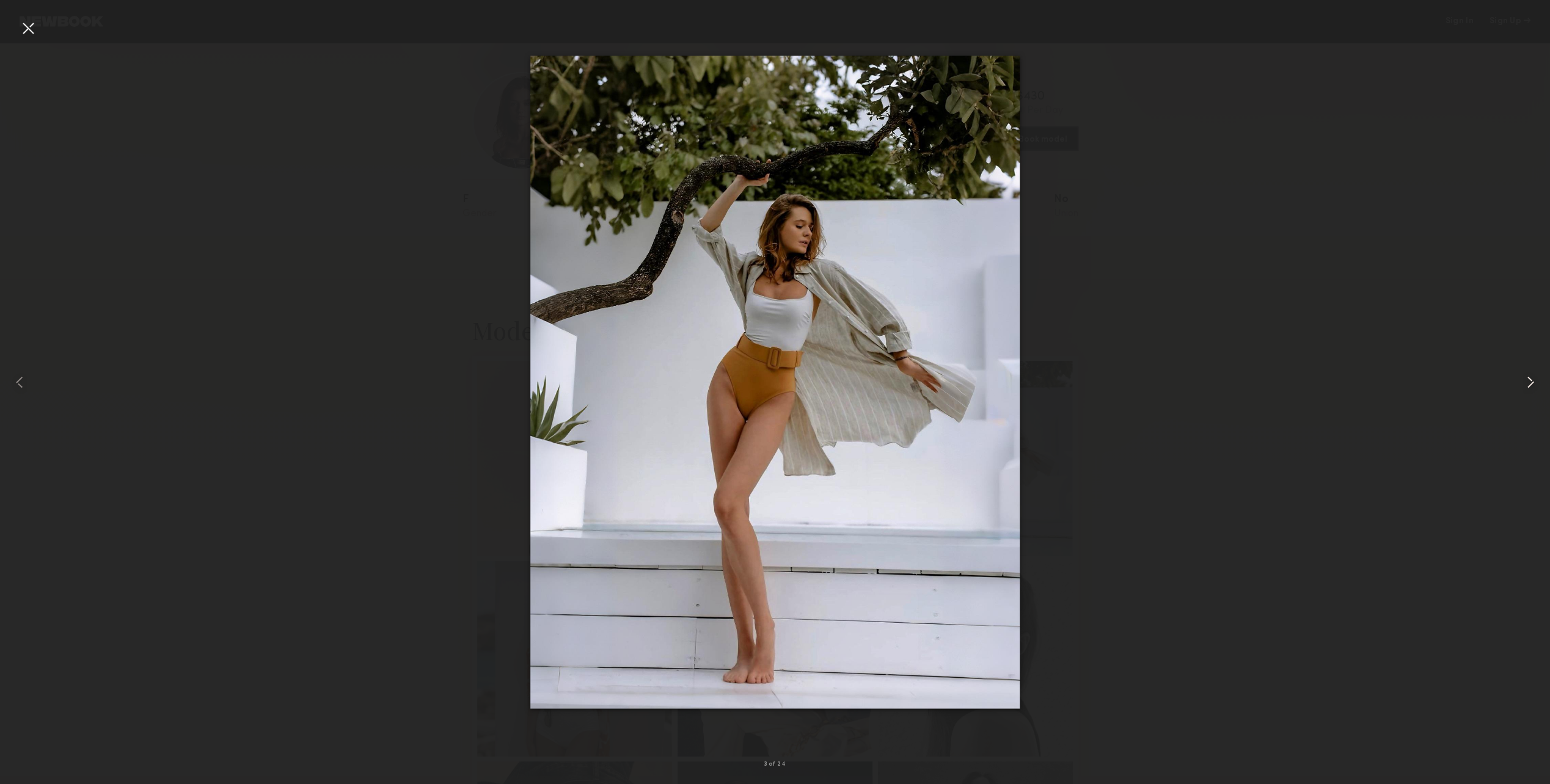
click at [1525, 395] on div at bounding box center [1520, 383] width 62 height 726
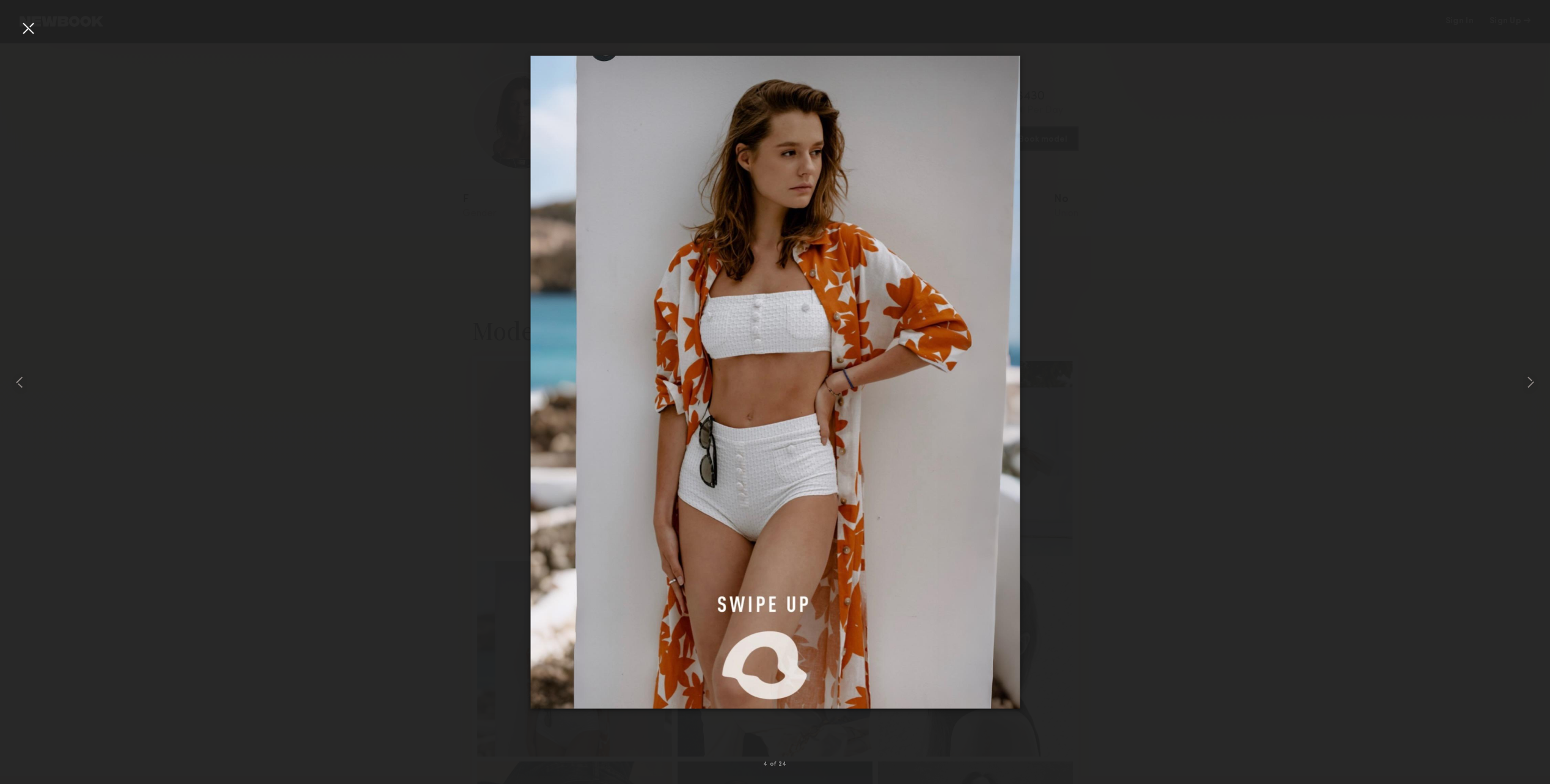
click at [1536, 18] on nb-gallery-light "4 of 24" at bounding box center [775, 392] width 1550 height 784
drag, startPoint x: 14, startPoint y: 34, endPoint x: 22, endPoint y: 34, distance: 8.0
click at [22, 34] on div "4 of 24" at bounding box center [775, 392] width 1550 height 784
click at [31, 31] on div at bounding box center [28, 28] width 20 height 20
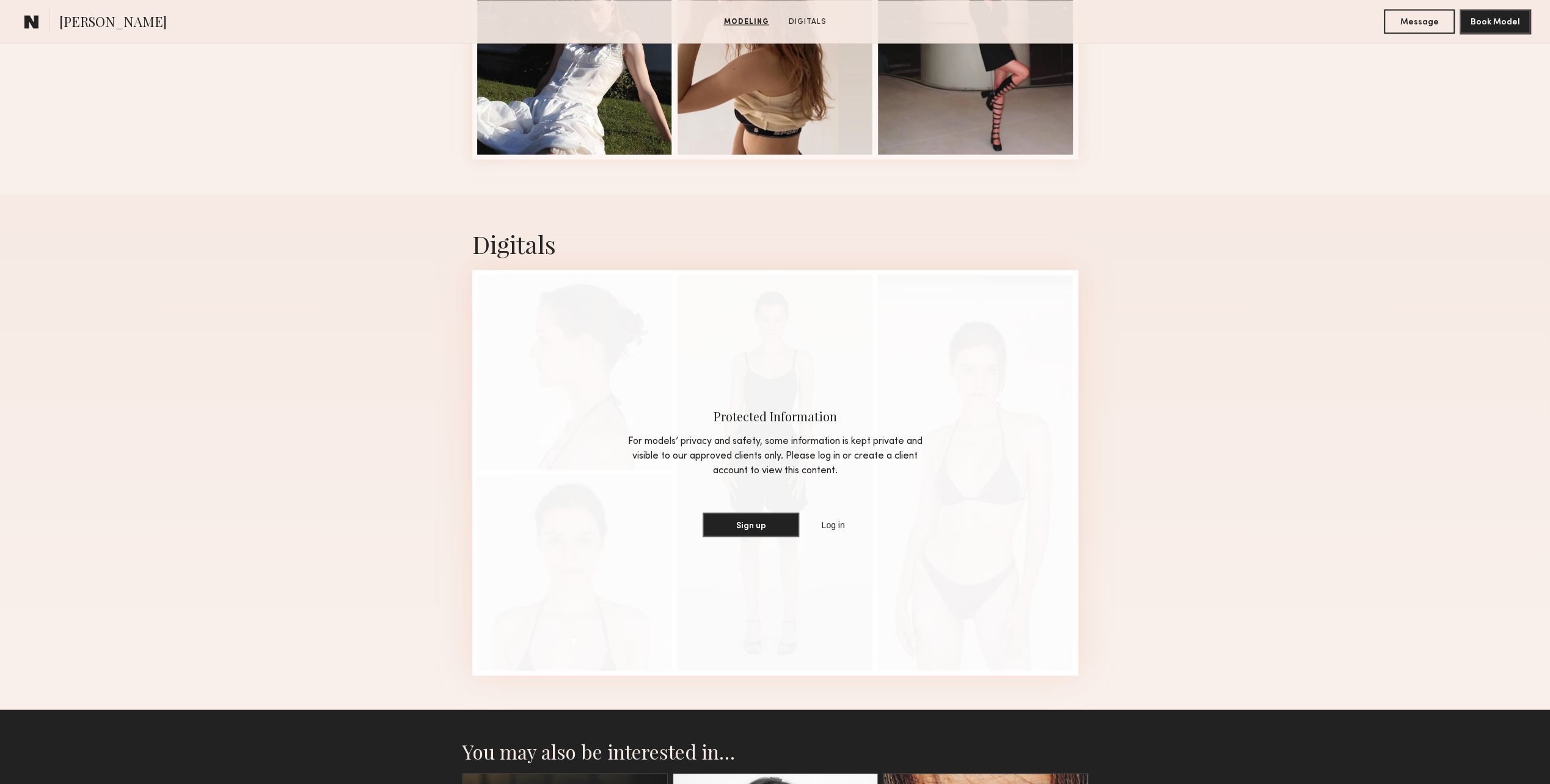
scroll to position [1739, 0]
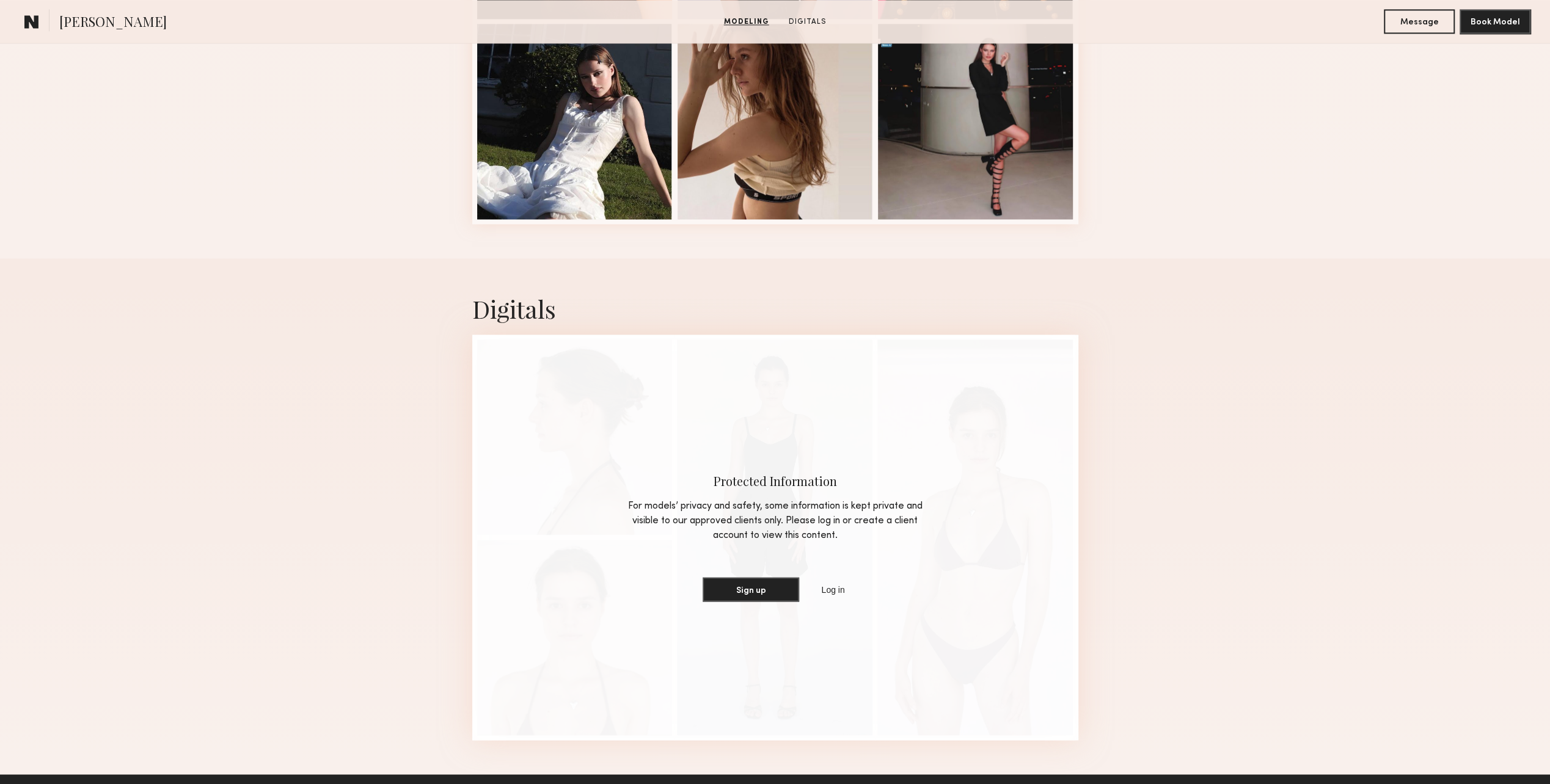
click at [508, 395] on div "Protected Information For models’ privacy and safety, some information is kept …" at bounding box center [775, 537] width 606 height 406
click at [928, 420] on div "Protected Information For models’ privacy and safety, some information is kept …" at bounding box center [775, 537] width 606 height 406
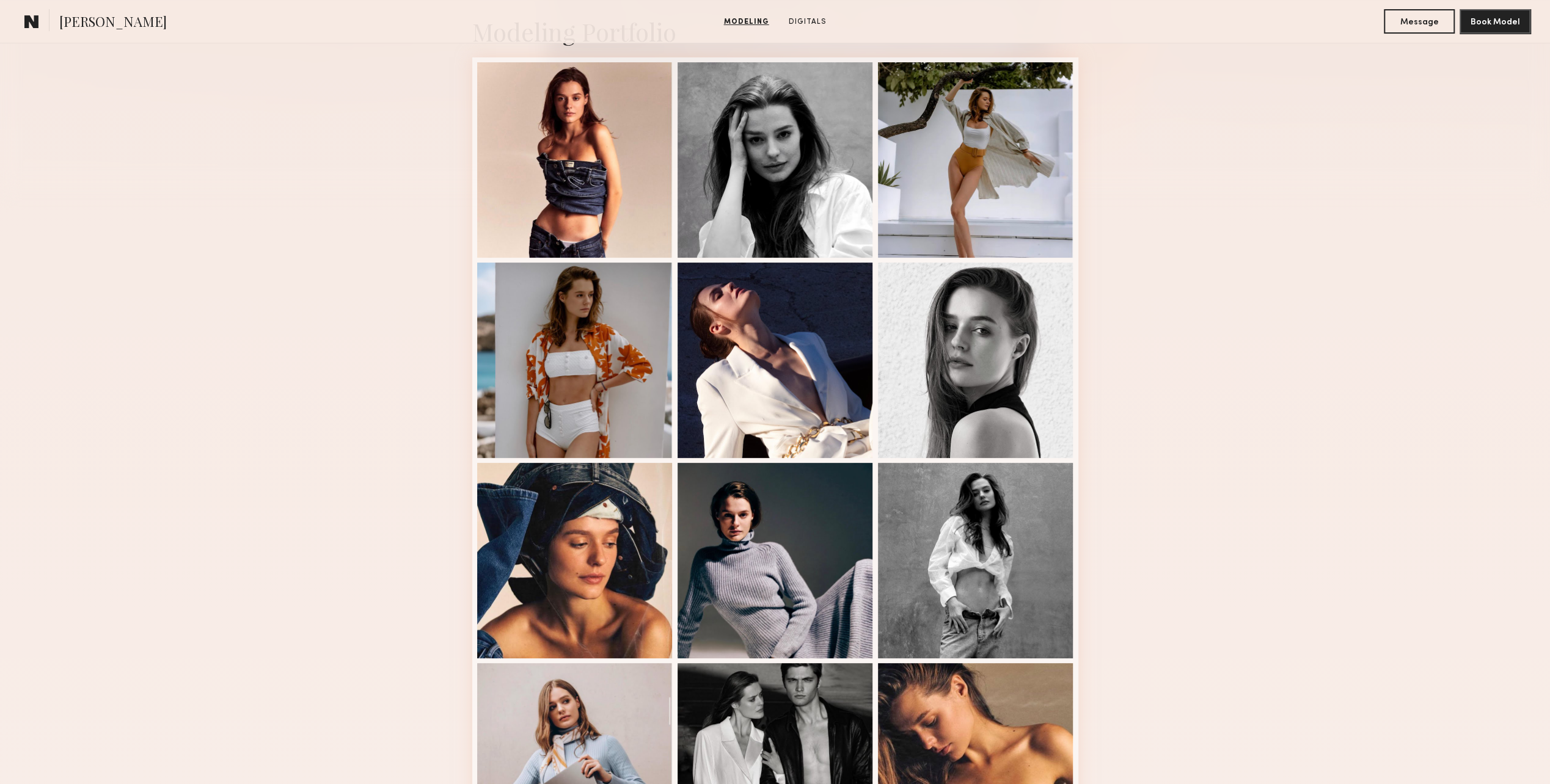
scroll to position [183, 0]
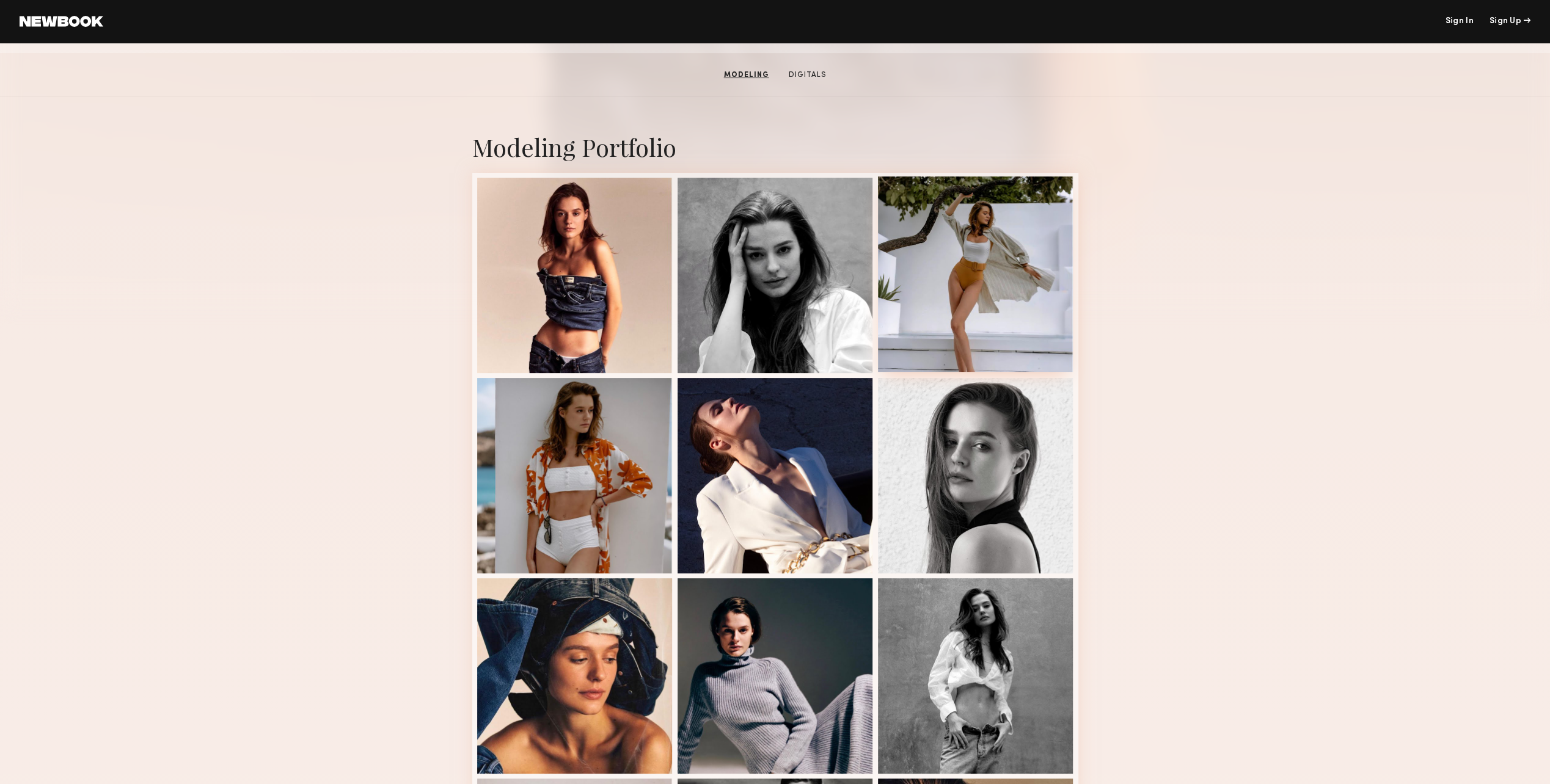
click at [964, 300] on div at bounding box center [975, 273] width 195 height 195
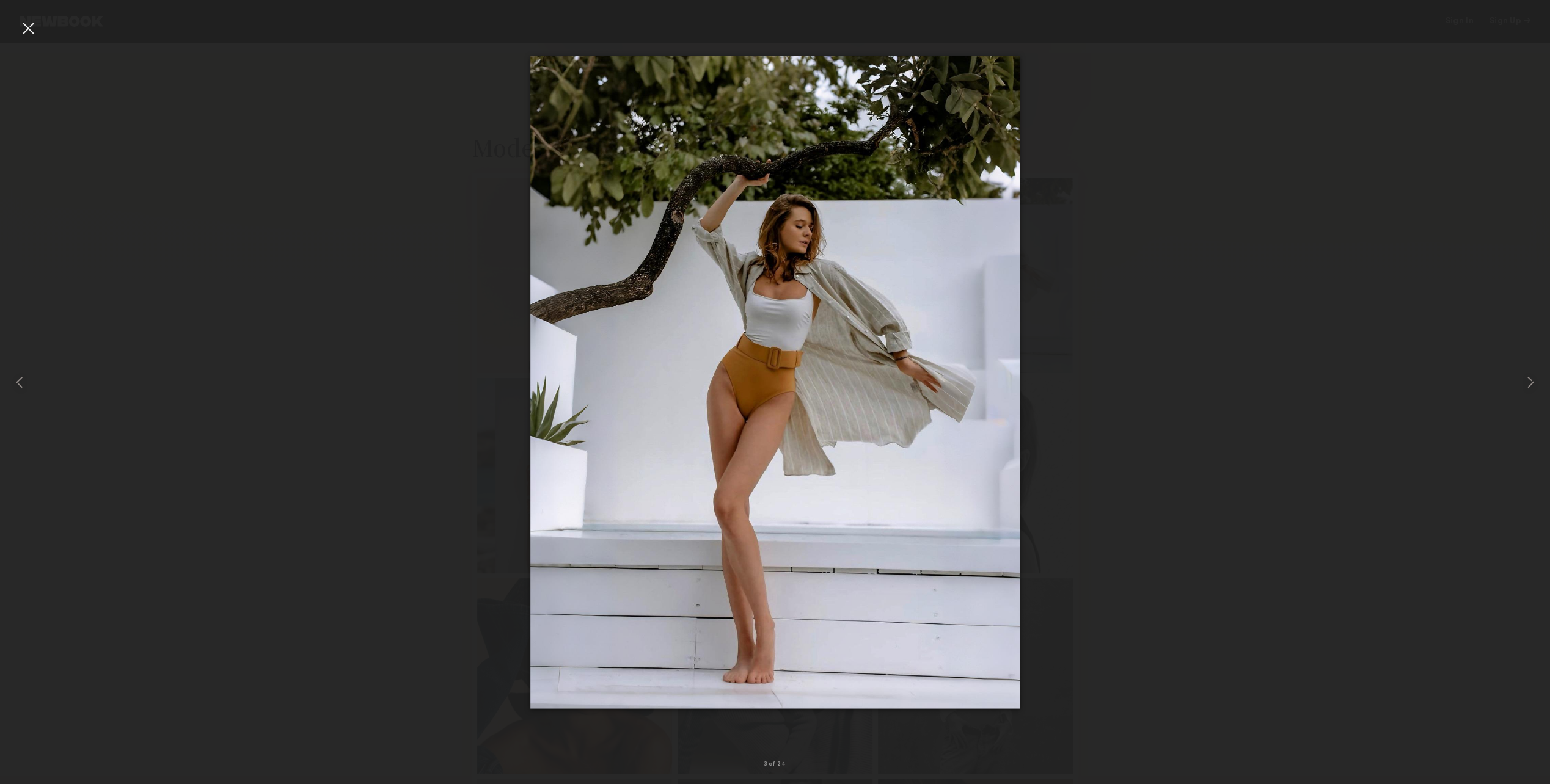
click at [1233, 364] on div at bounding box center [775, 383] width 1550 height 726
click at [28, 21] on div at bounding box center [28, 28] width 20 height 20
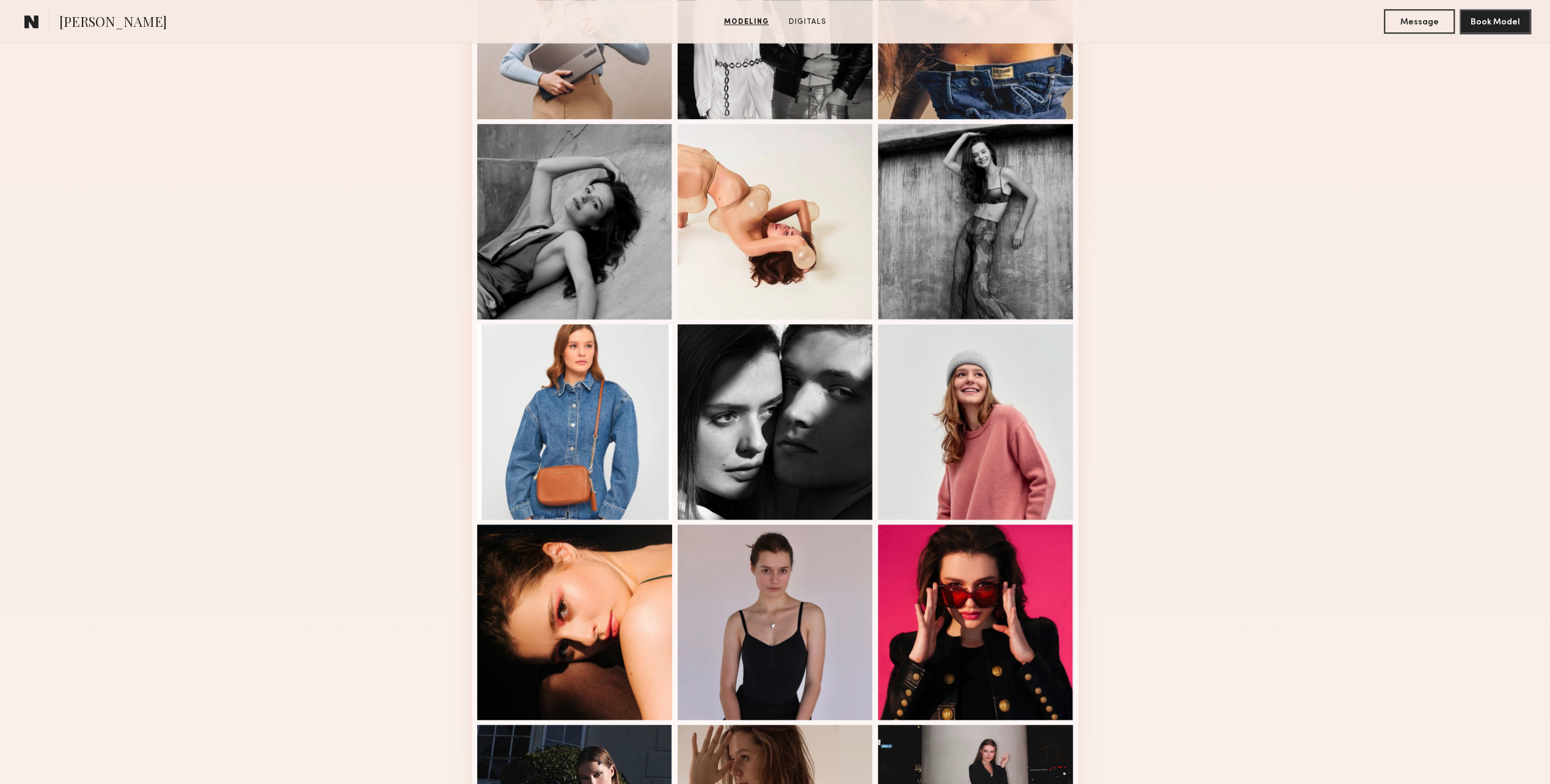
scroll to position [1466, 0]
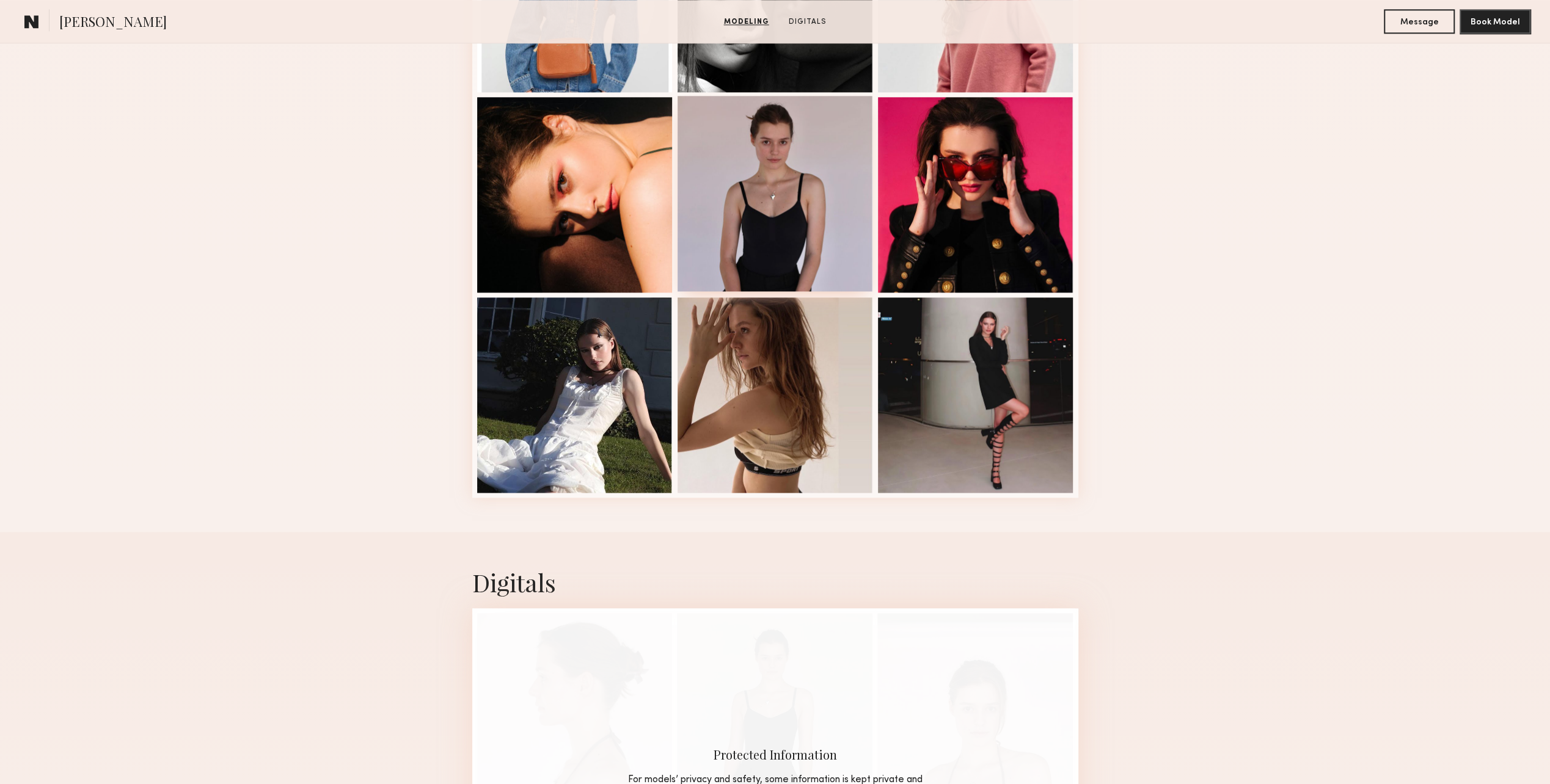
click at [706, 163] on div at bounding box center [775, 193] width 195 height 195
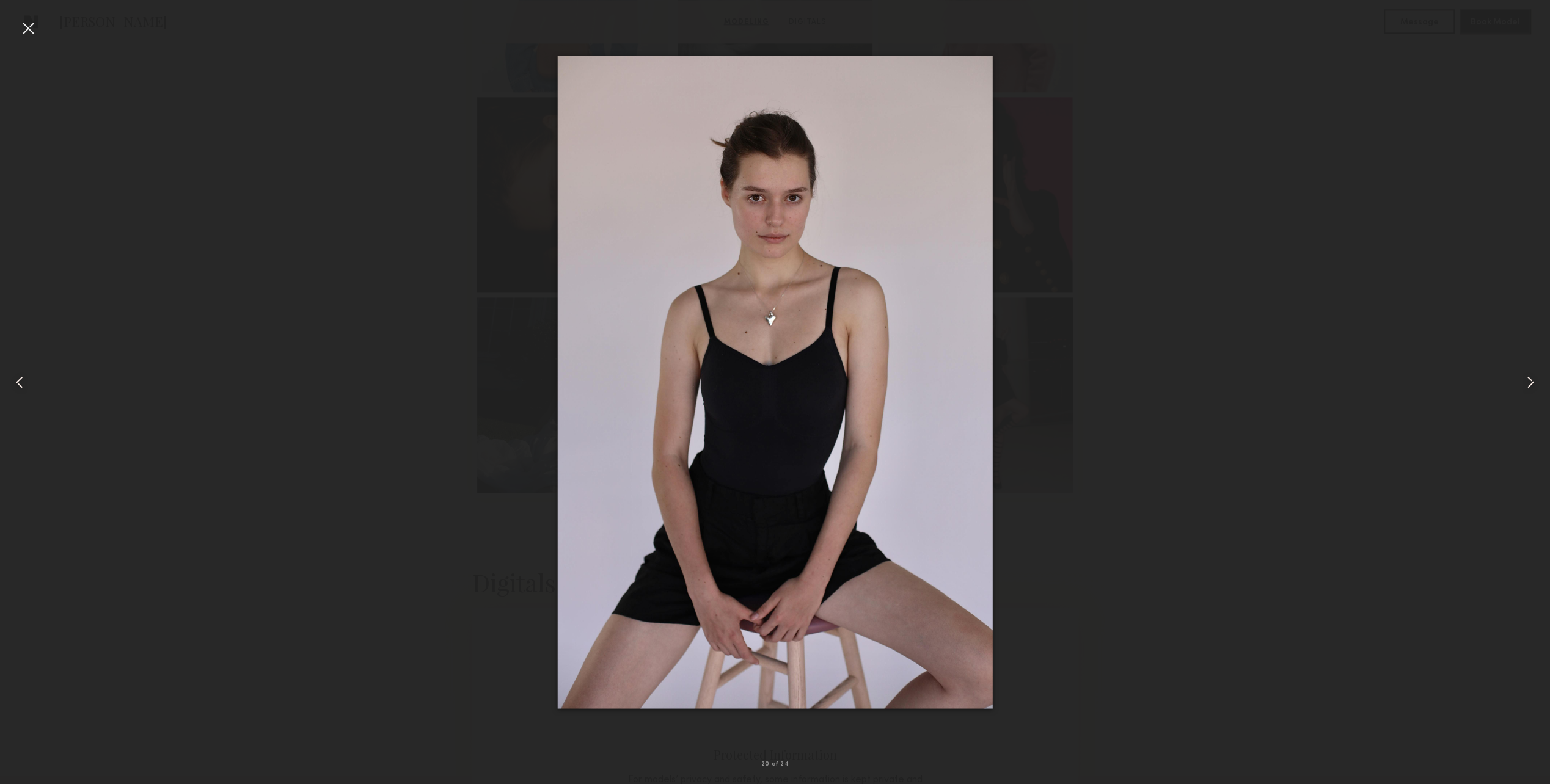
drag, startPoint x: 1390, startPoint y: 271, endPoint x: 1397, endPoint y: 266, distance: 8.6
click at [1393, 271] on div at bounding box center [775, 383] width 1550 height 726
click at [18, 26] on div at bounding box center [28, 28] width 20 height 20
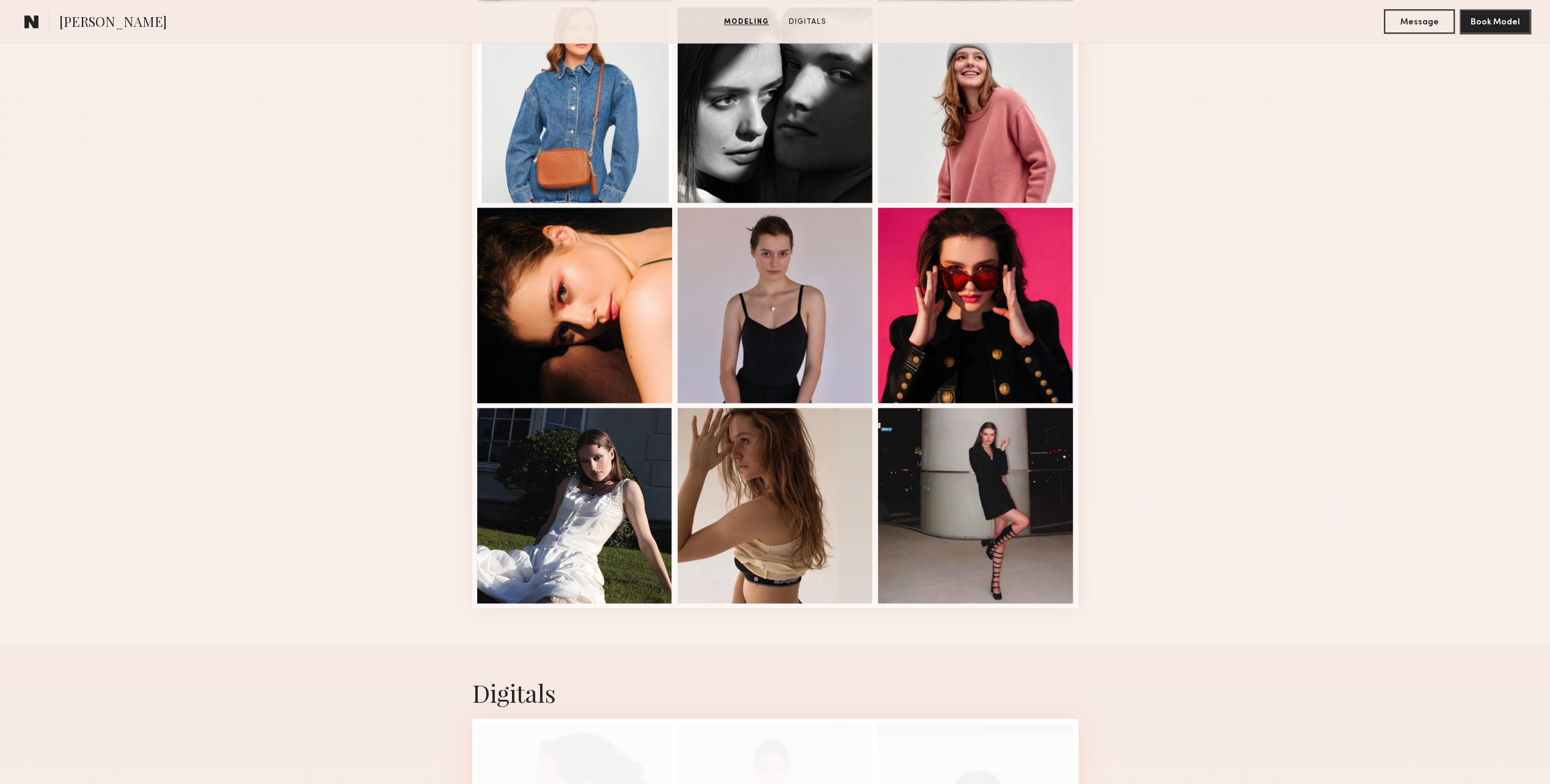
scroll to position [1283, 0]
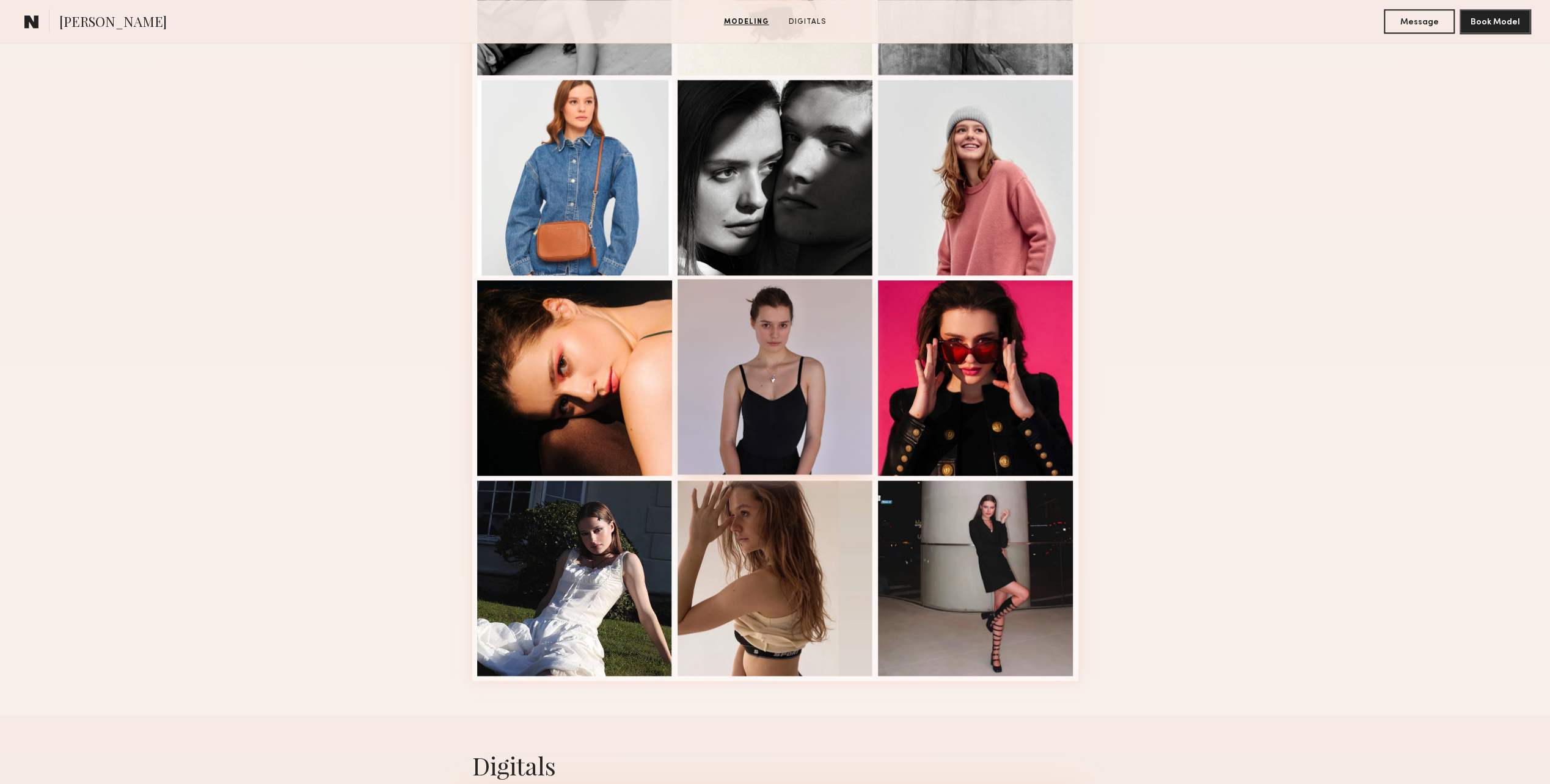
click at [790, 383] on div at bounding box center [775, 377] width 195 height 195
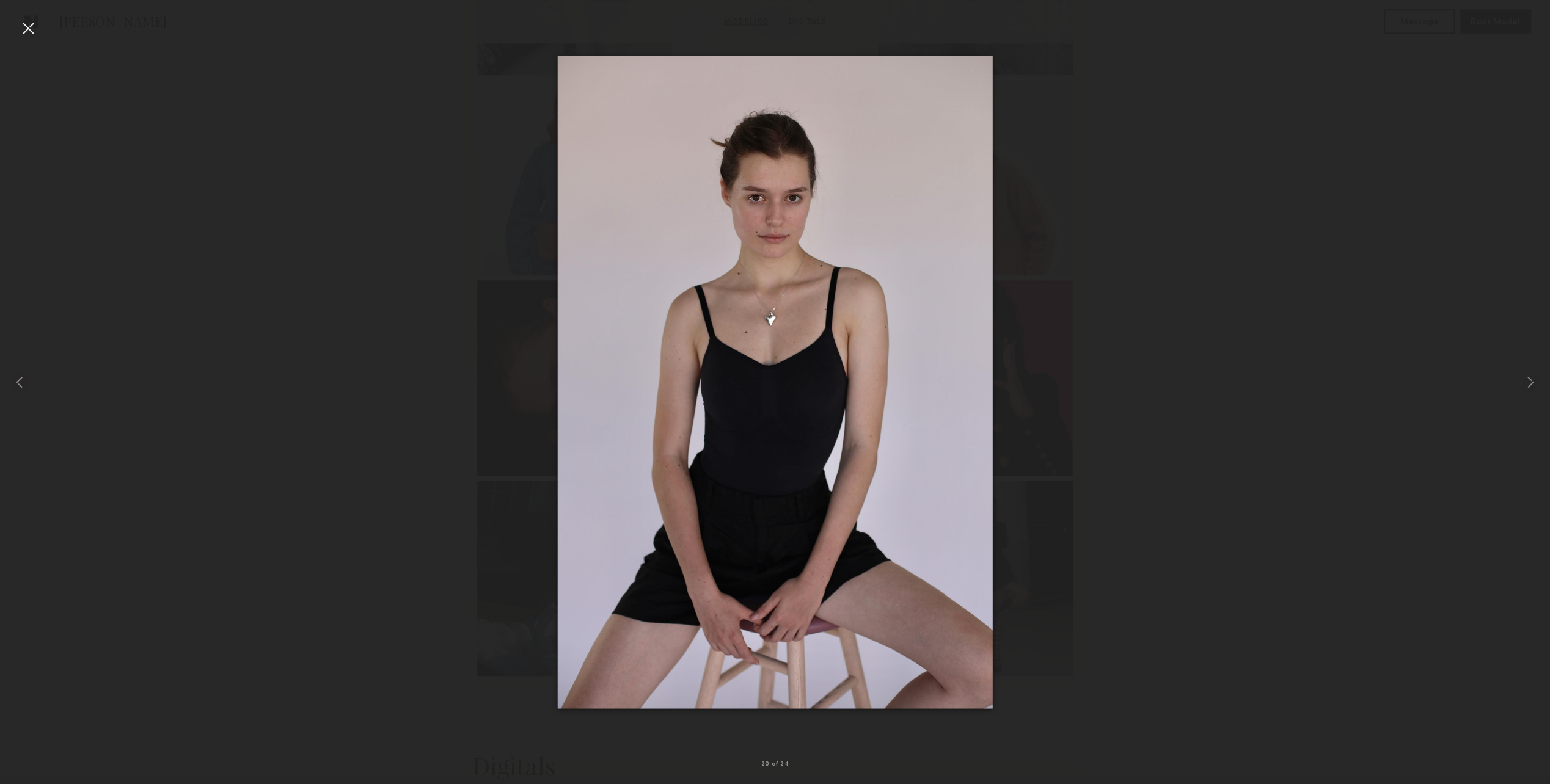
click at [1476, 319] on div at bounding box center [775, 383] width 1550 height 726
click at [1387, 243] on div at bounding box center [775, 383] width 1550 height 726
click at [1248, 89] on div at bounding box center [775, 383] width 1550 height 726
drag, startPoint x: 15, startPoint y: 29, endPoint x: 22, endPoint y: 32, distance: 7.6
click at [20, 31] on div "20 of 24" at bounding box center [775, 392] width 1550 height 784
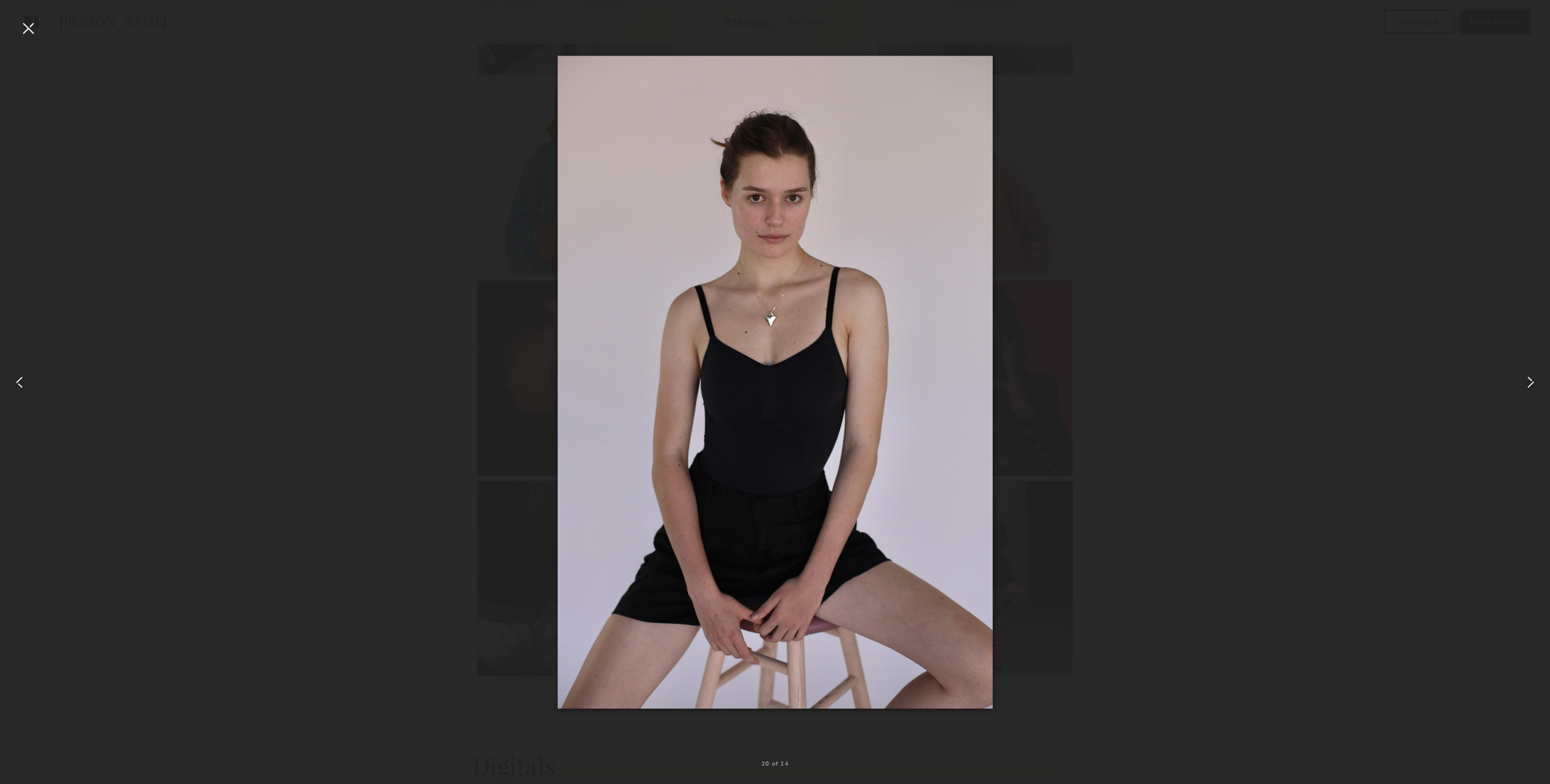
click at [1421, 416] on div at bounding box center [775, 383] width 1550 height 726
click at [28, 35] on div at bounding box center [28, 28] width 20 height 20
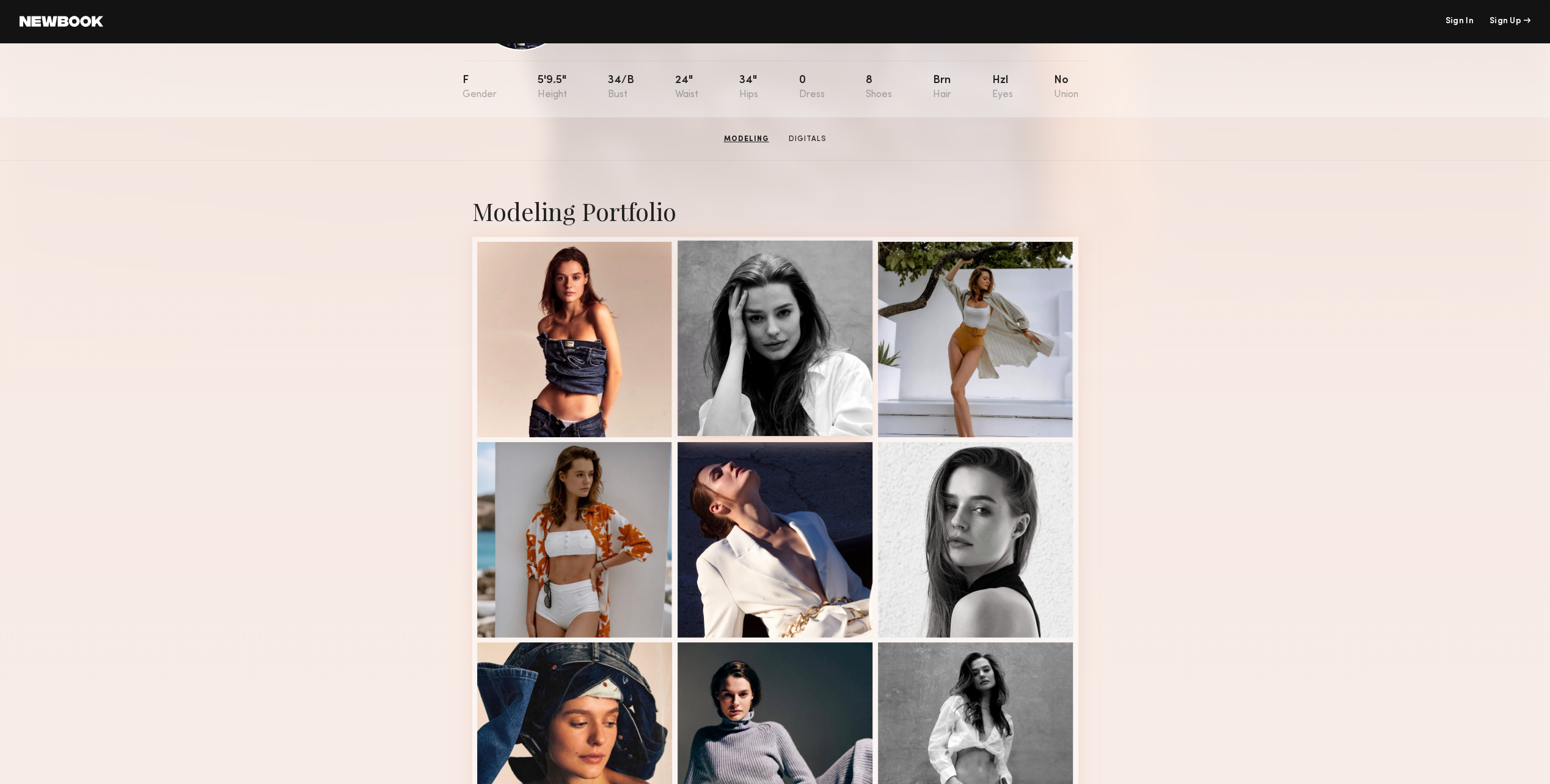
scroll to position [61, 0]
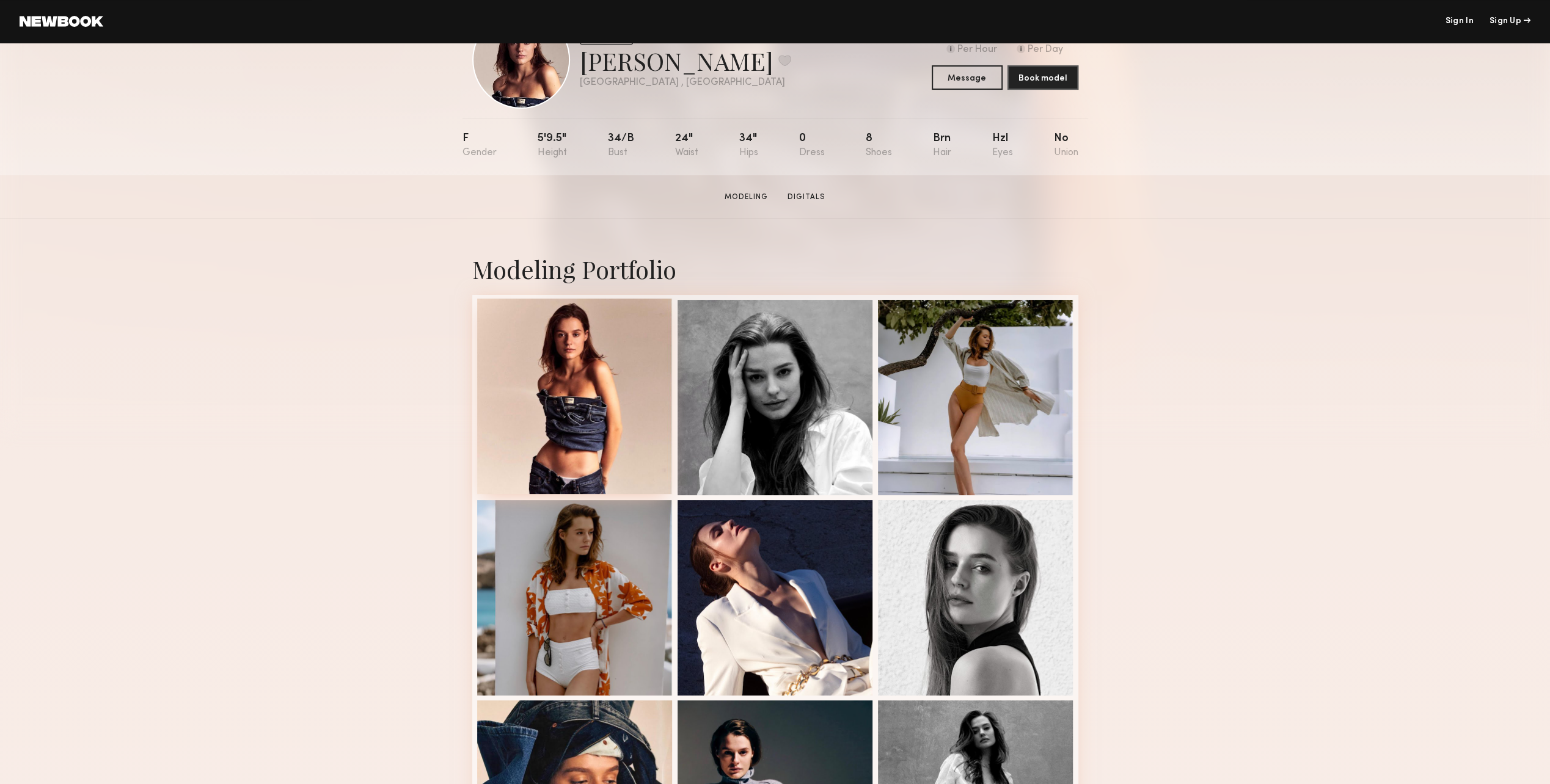
click at [526, 331] on div at bounding box center [575, 395] width 195 height 195
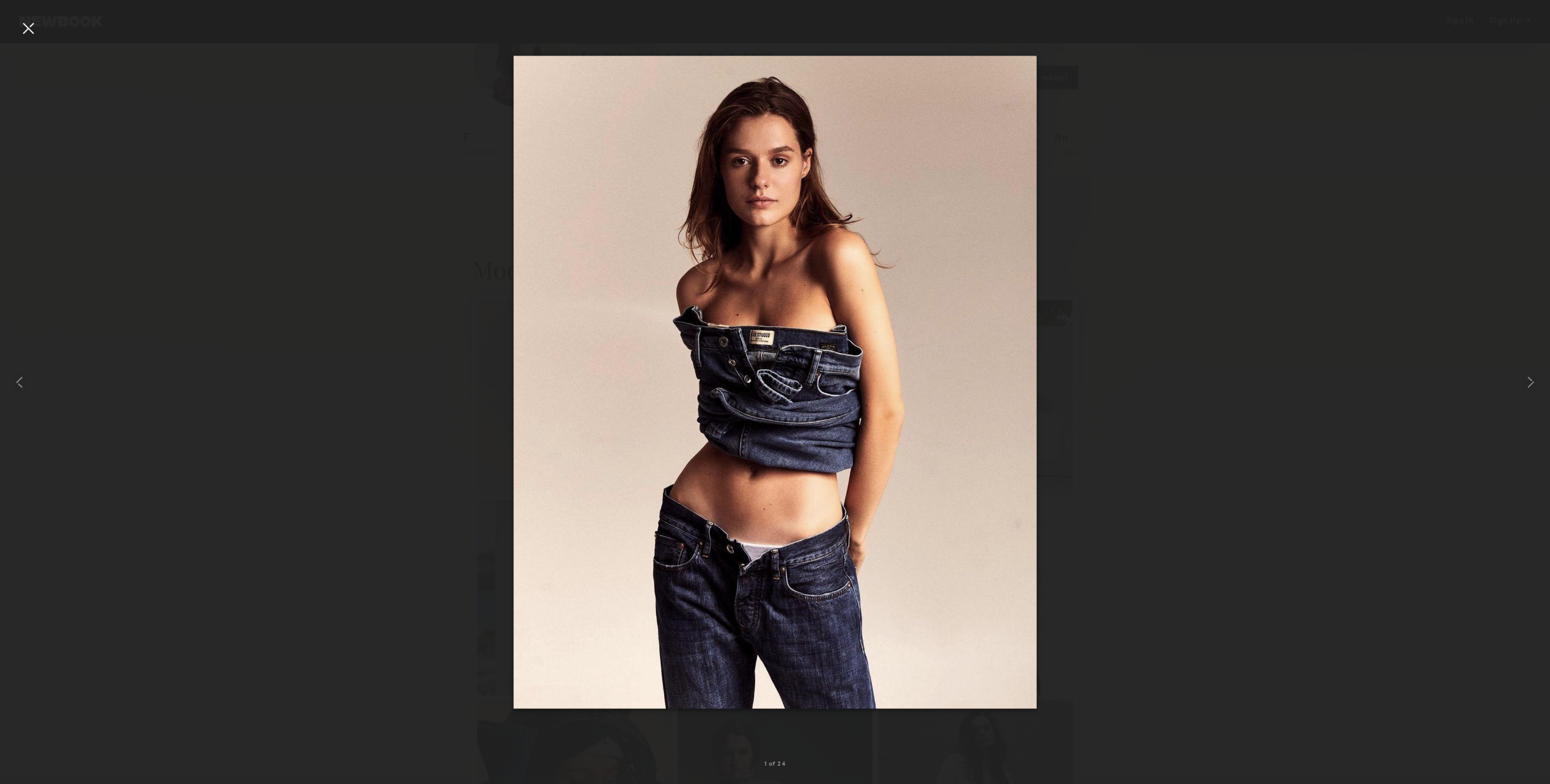
click at [1403, 162] on div at bounding box center [775, 383] width 1550 height 726
click at [27, 29] on div at bounding box center [28, 28] width 20 height 20
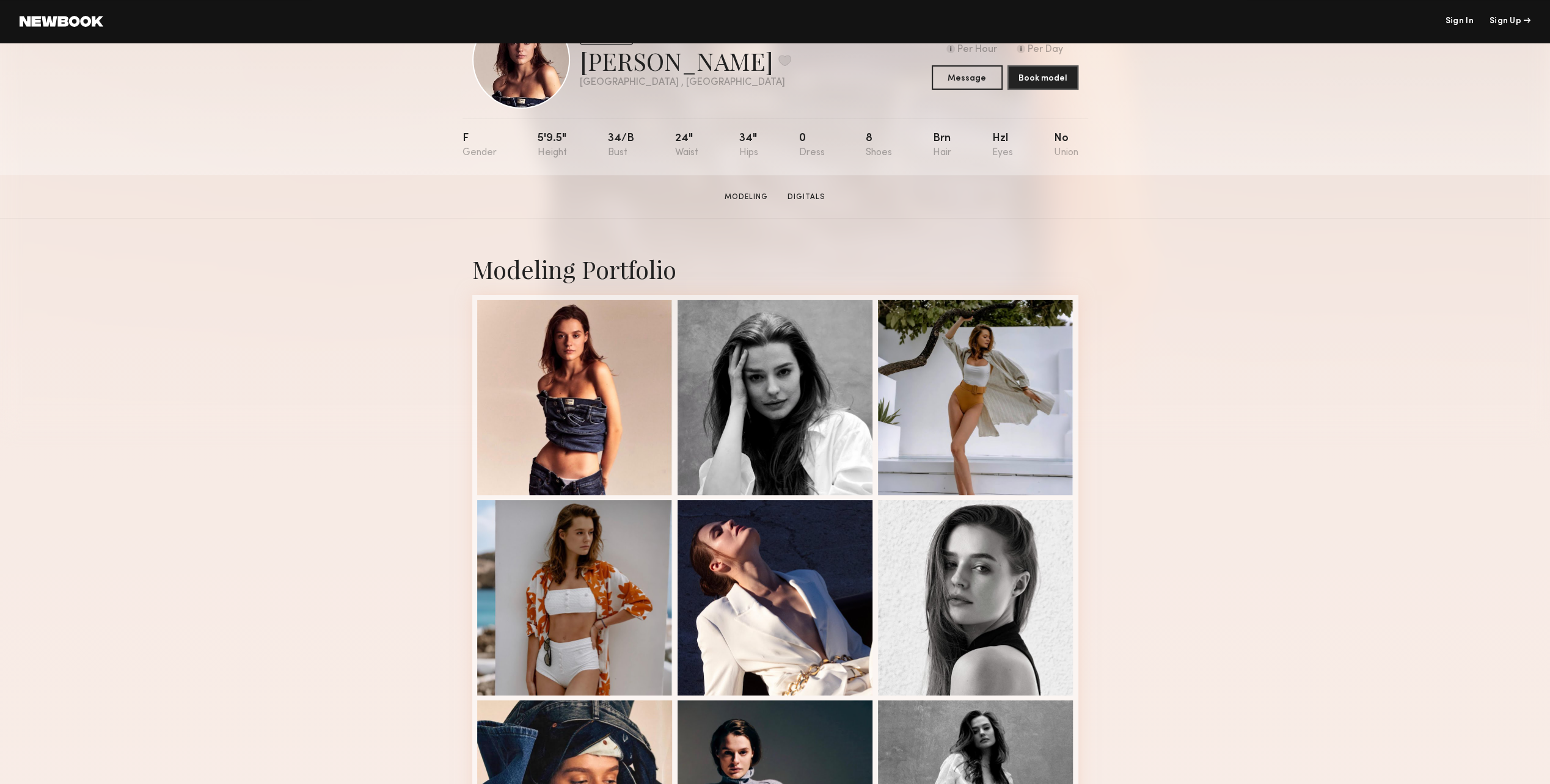
scroll to position [0, 0]
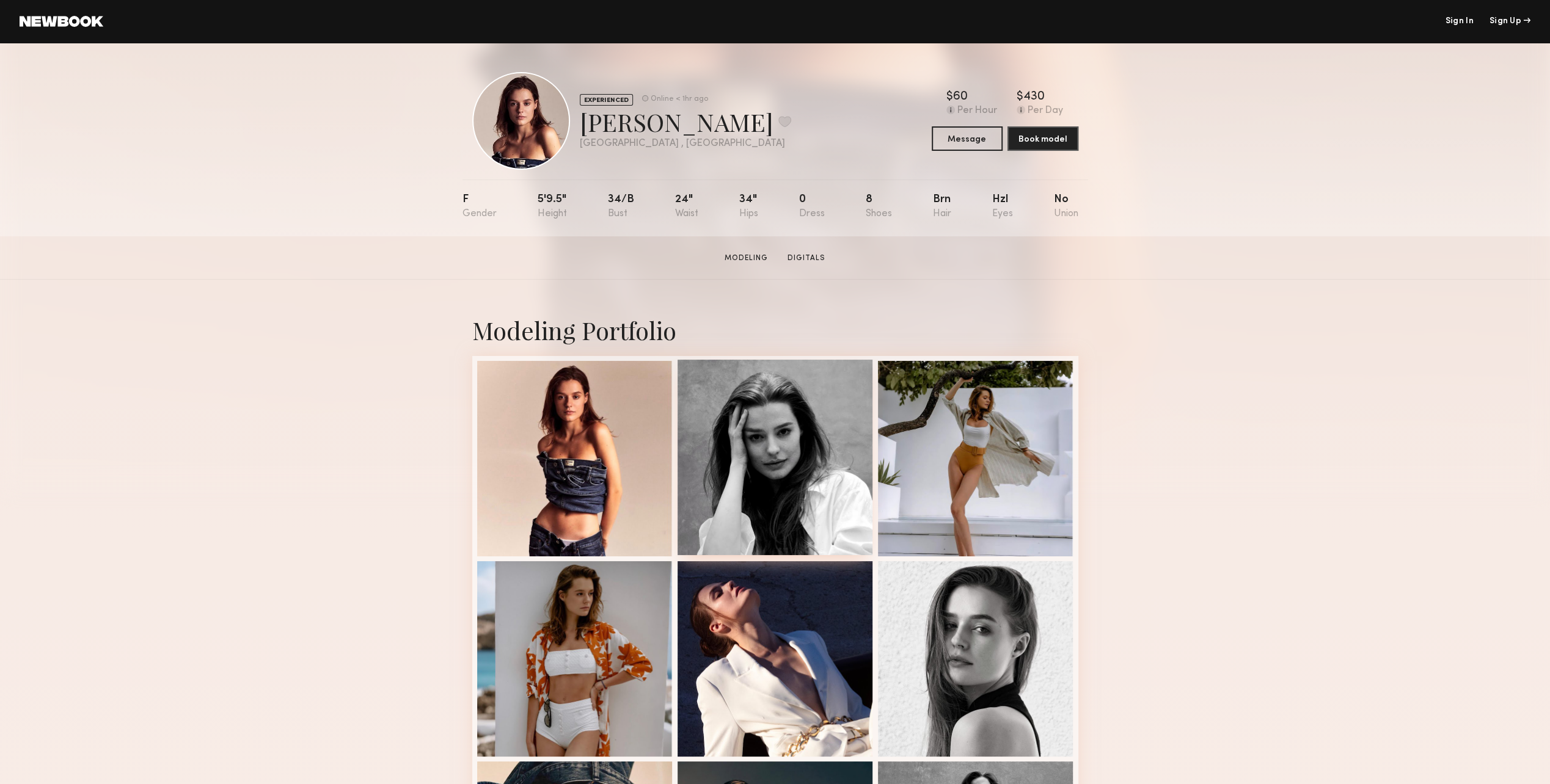
click at [753, 433] on div at bounding box center [775, 456] width 195 height 195
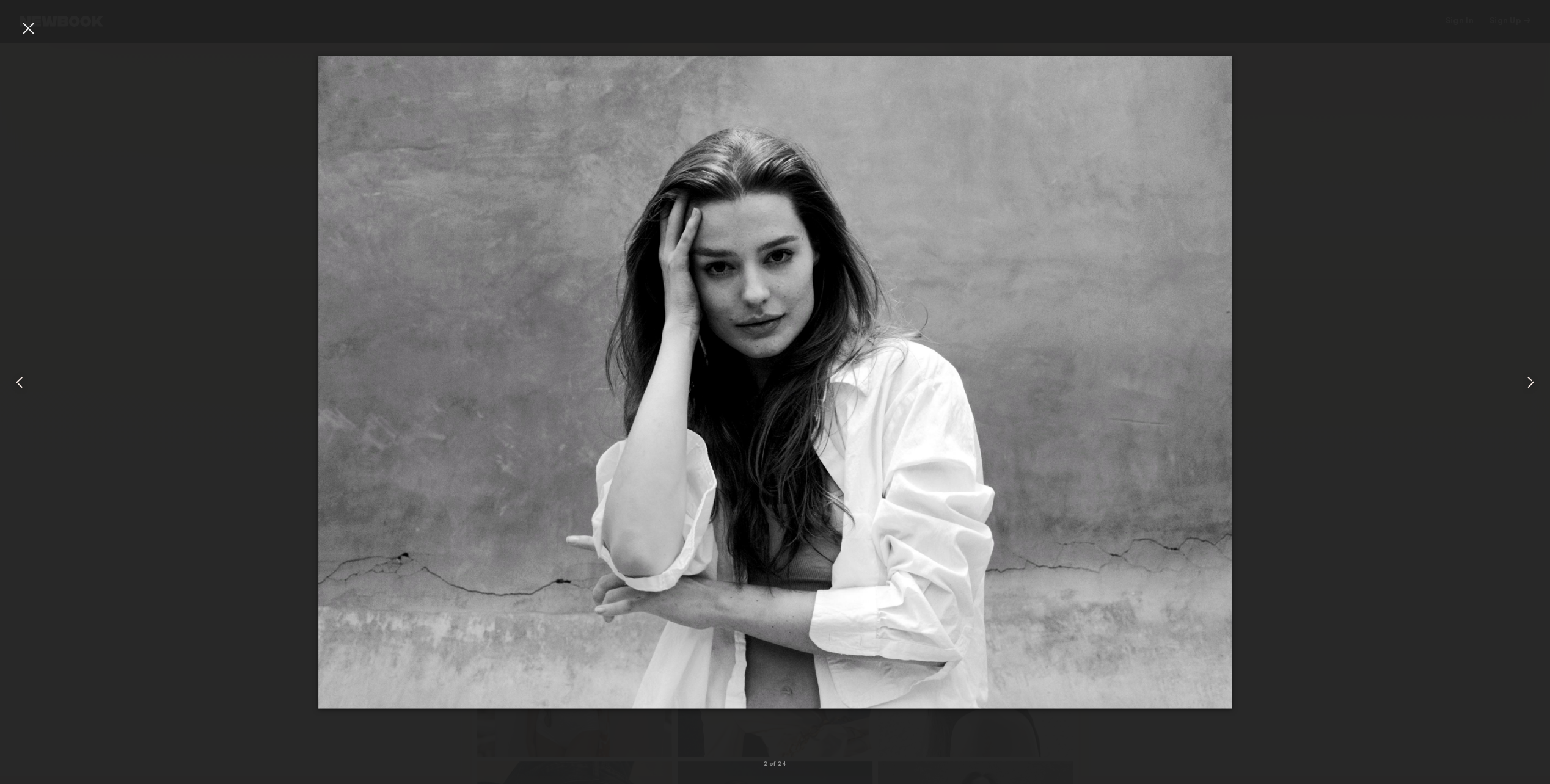
click at [34, 31] on div at bounding box center [28, 28] width 20 height 20
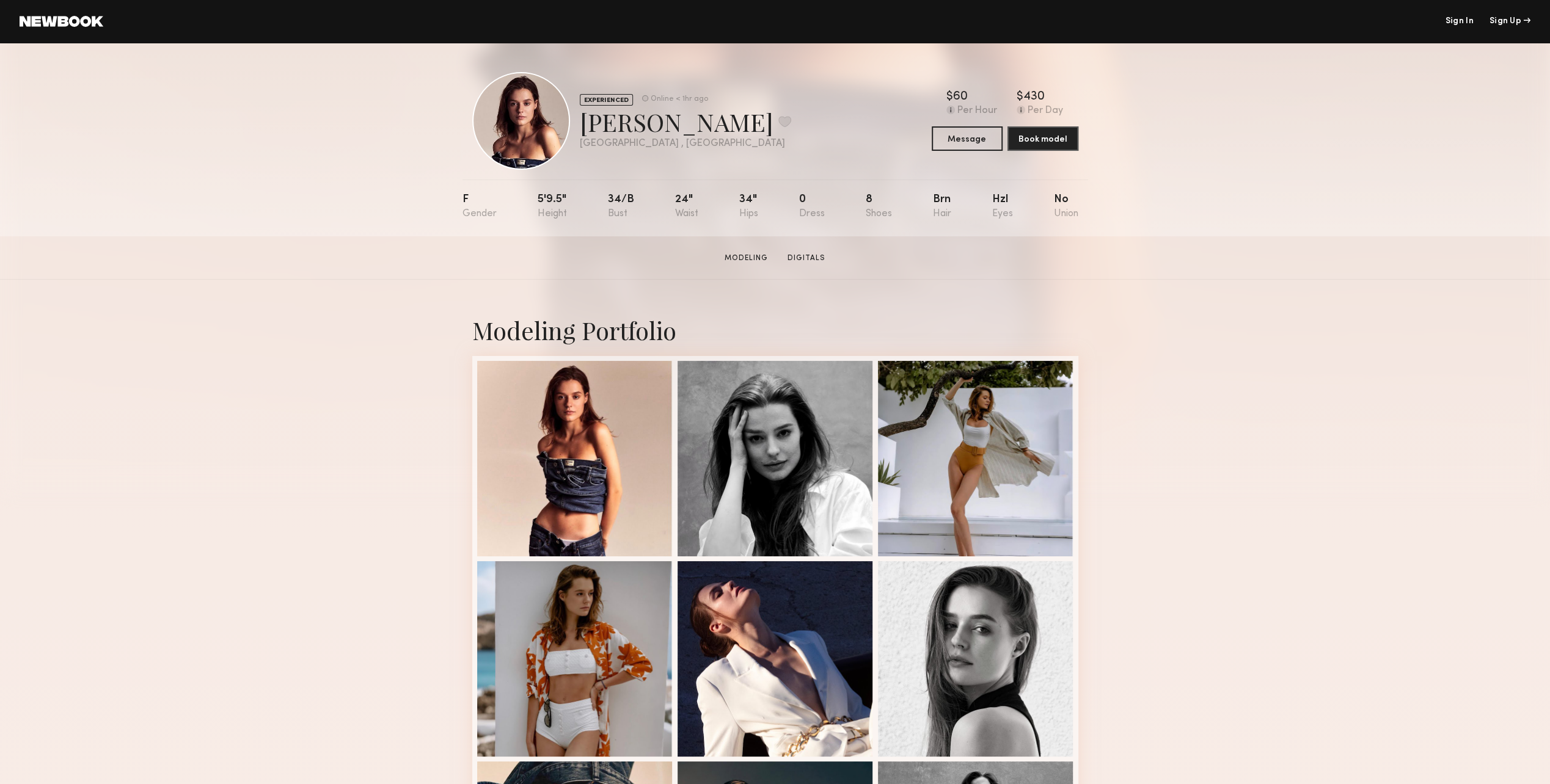
scroll to position [244, 0]
